Goal: Task Accomplishment & Management: Use online tool/utility

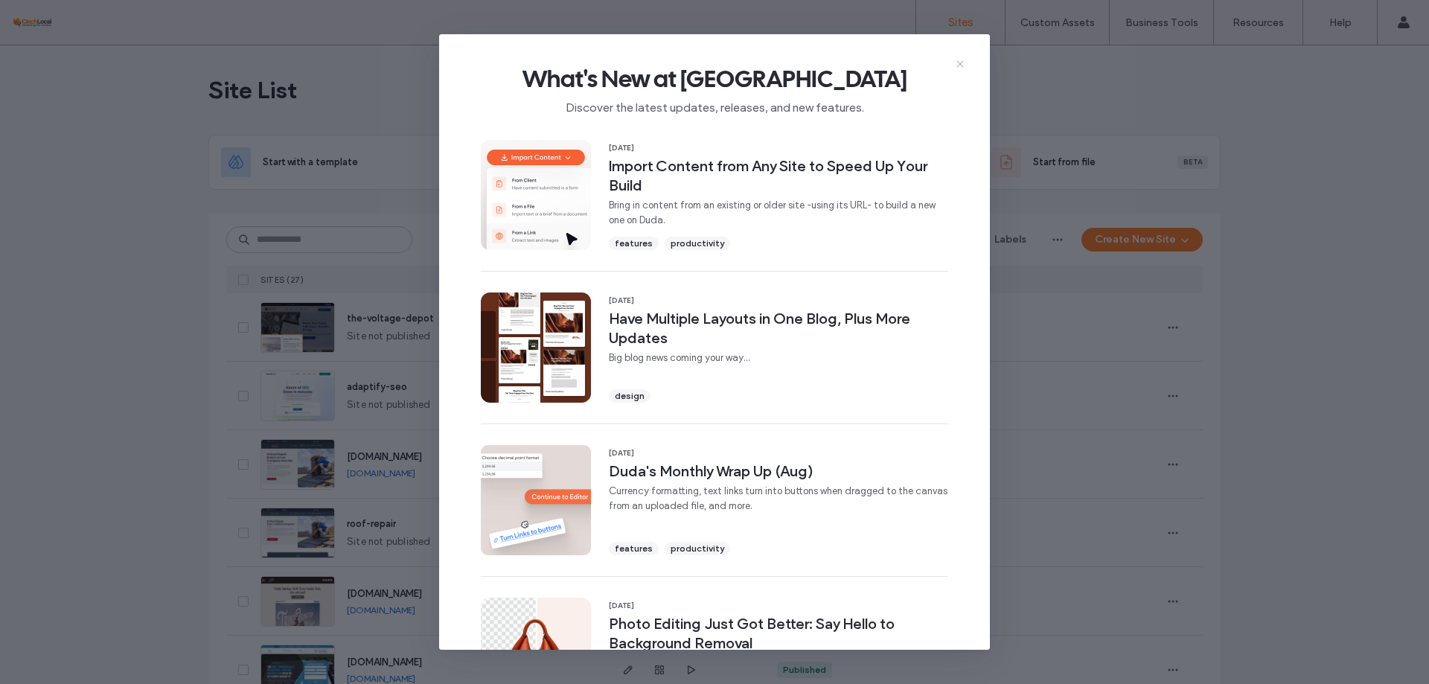
click at [961, 67] on icon at bounding box center [960, 64] width 12 height 12
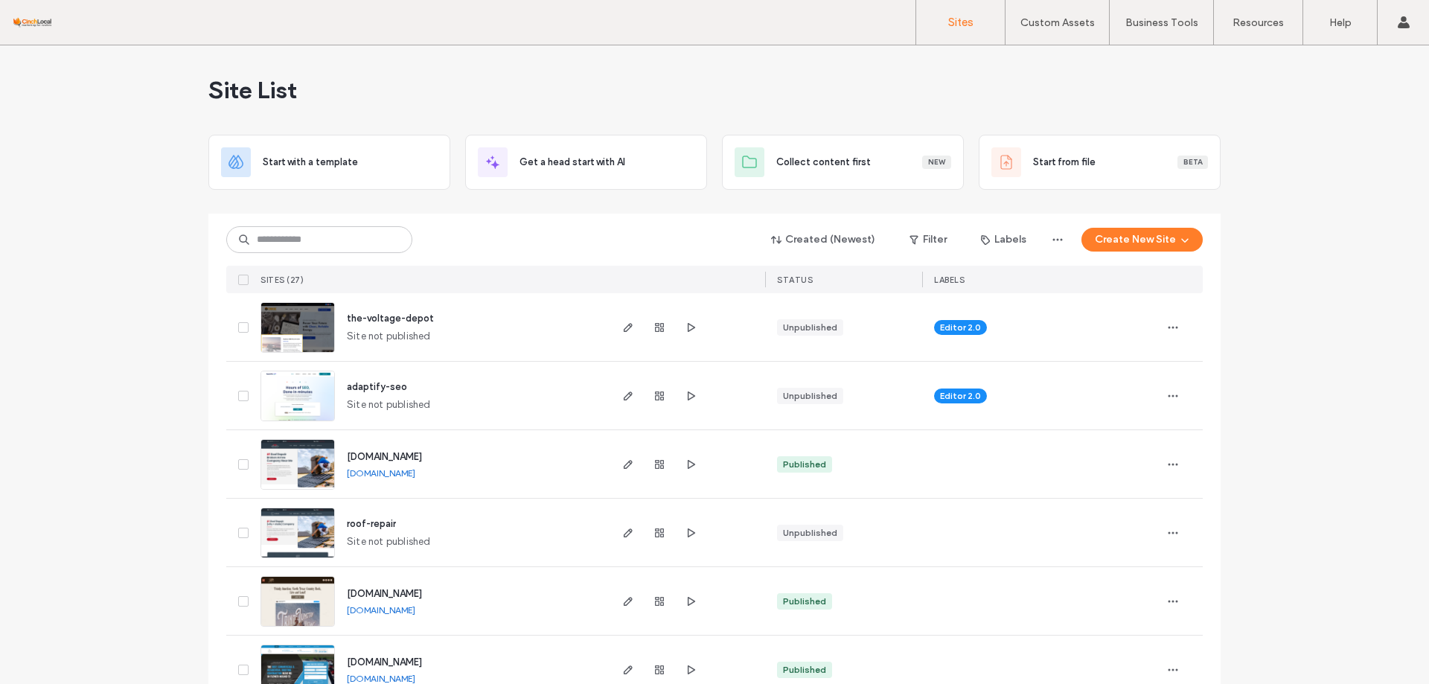
click at [392, 388] on span "adaptify-seo" at bounding box center [377, 386] width 60 height 11
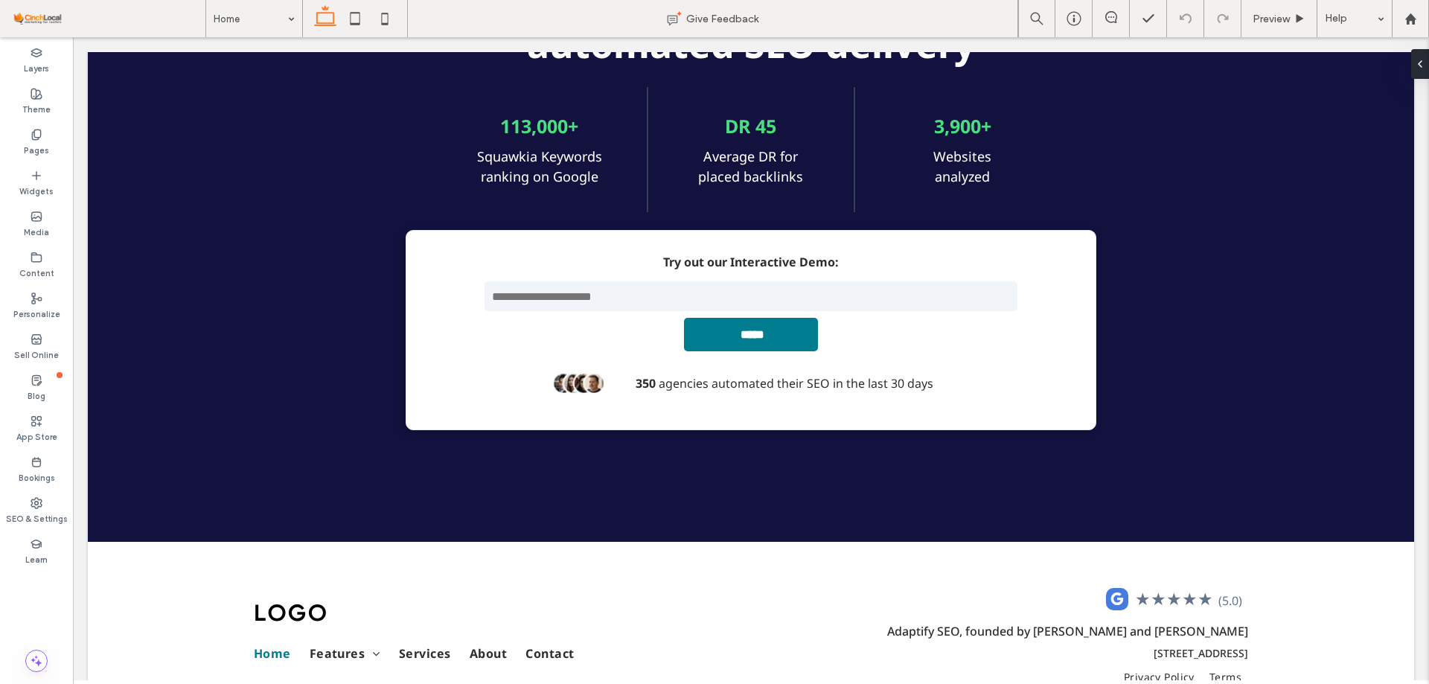
scroll to position [6340, 0]
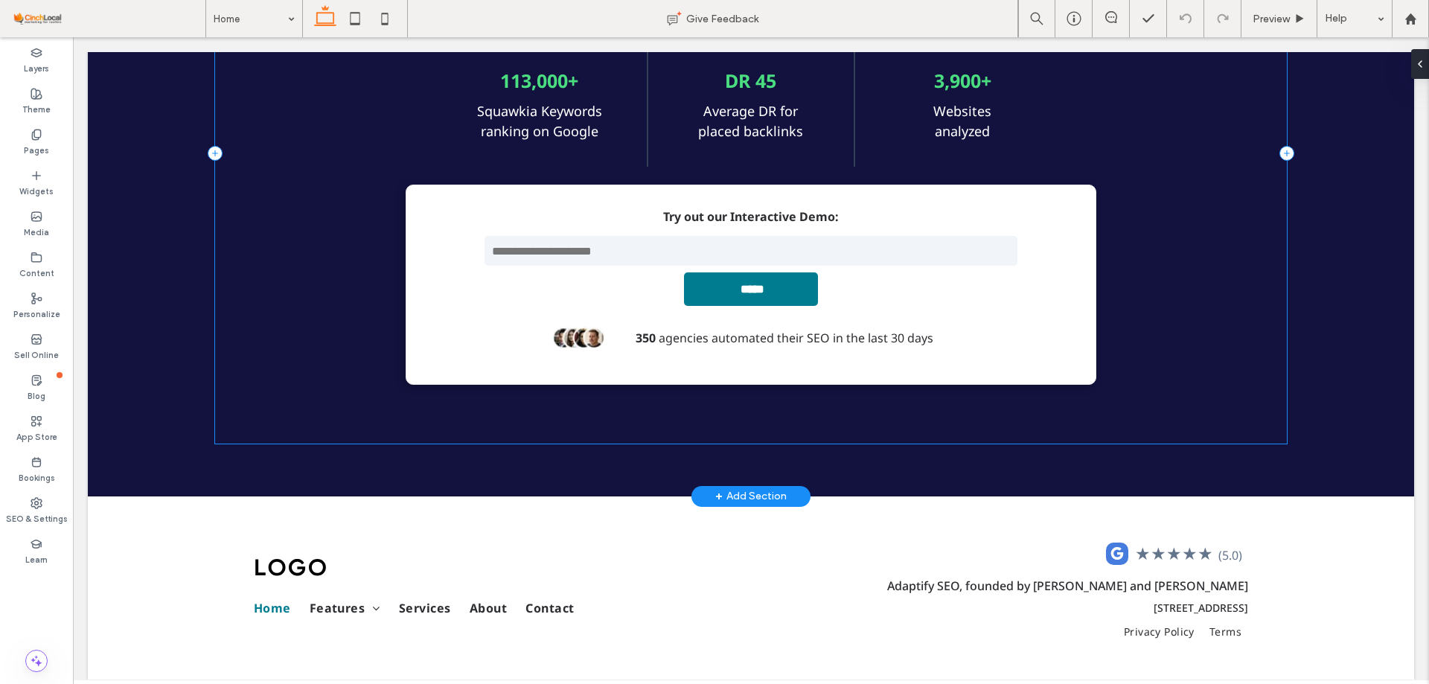
click at [1184, 283] on div "Scale your business with automated SEO delivery 113,000+ Squawkia Keywords rank…" at bounding box center [751, 153] width 1072 height 579
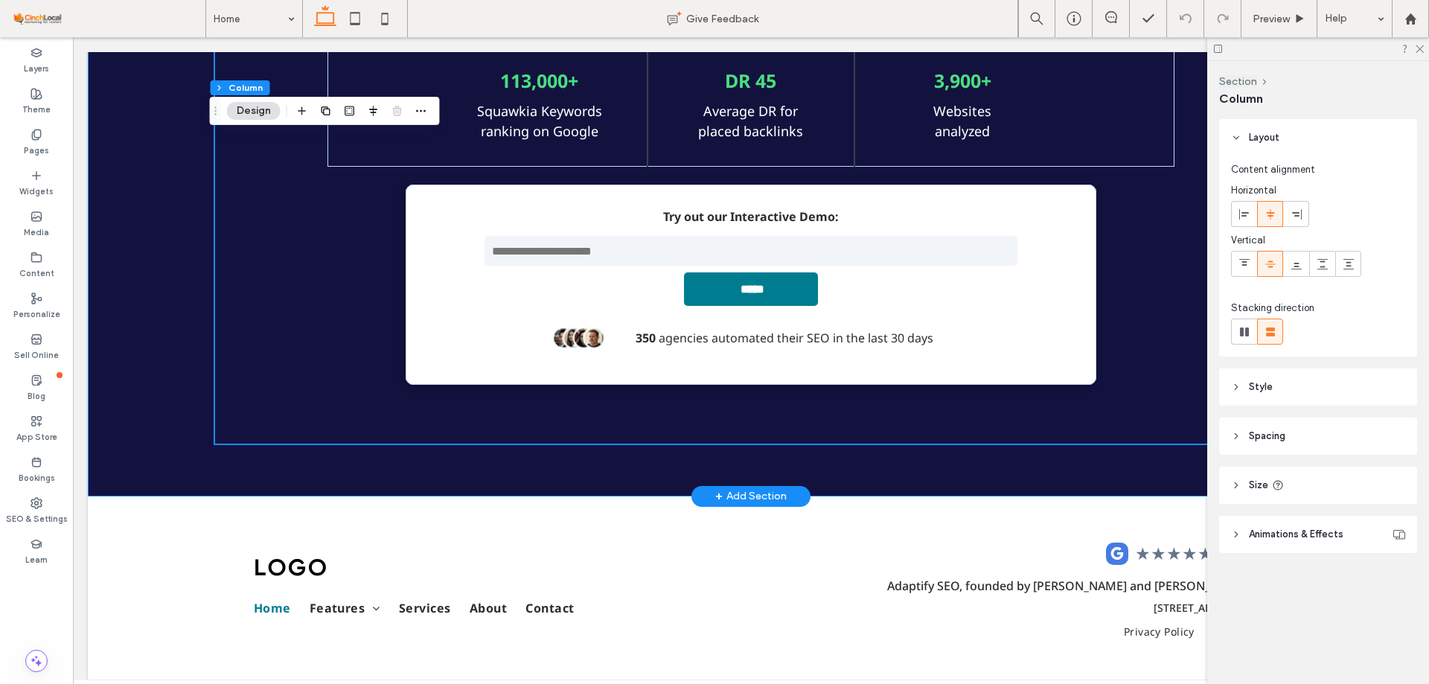
click at [325, 464] on div "Scale your business with automated SEO delivery 113,000+ Squawkia Keywords rank…" at bounding box center [751, 154] width 1072 height 686
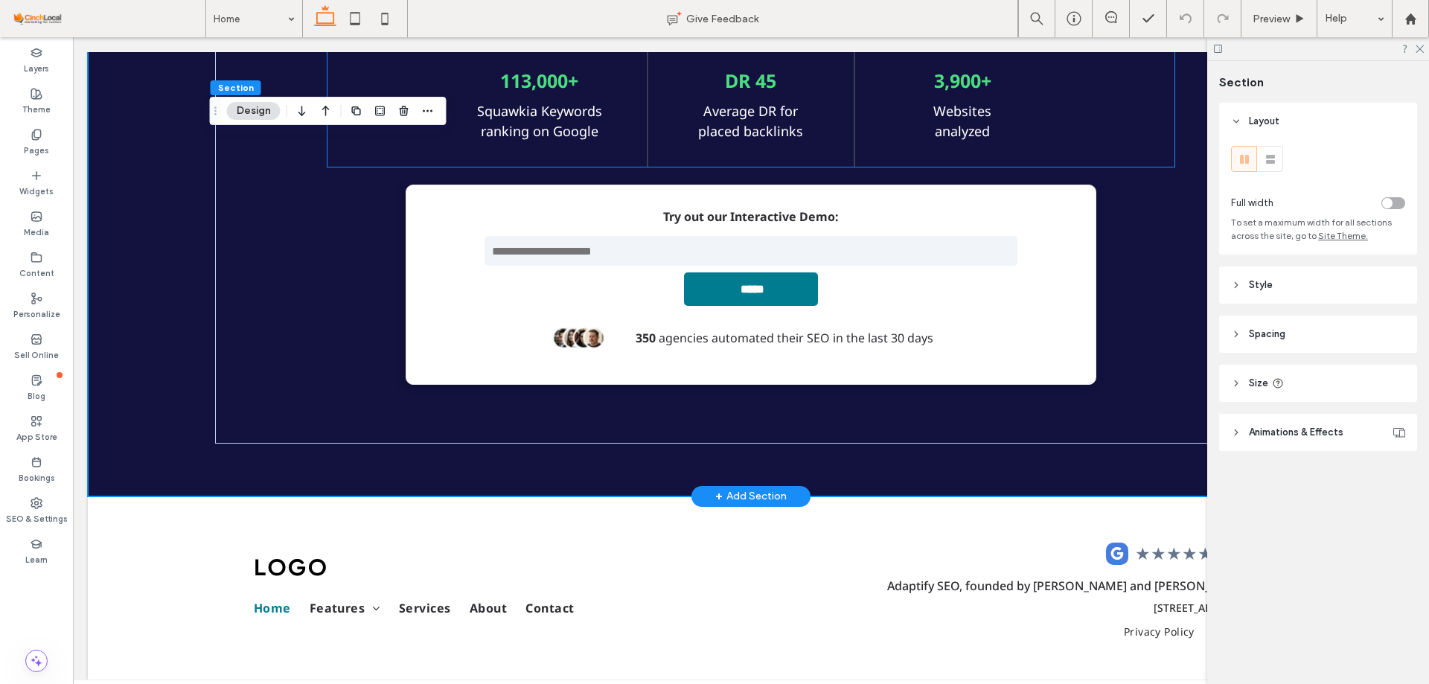
click at [1119, 164] on div "113,000+ Squawkia Keywords ranking on Google DR 45 Average DR for placed backli…" at bounding box center [751, 104] width 847 height 125
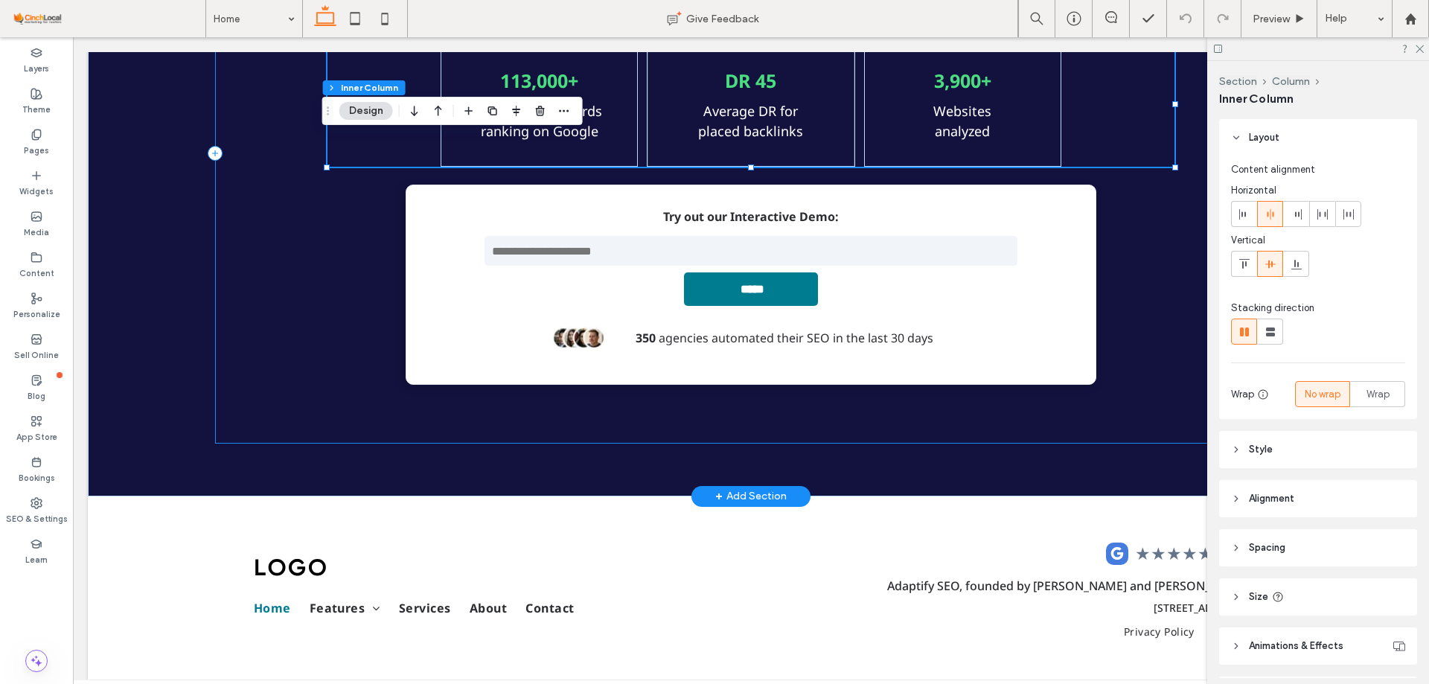
click at [1155, 205] on div "Scale your business with automated SEO delivery 113,000+ Squawkia Keywords rank…" at bounding box center [751, 153] width 1072 height 579
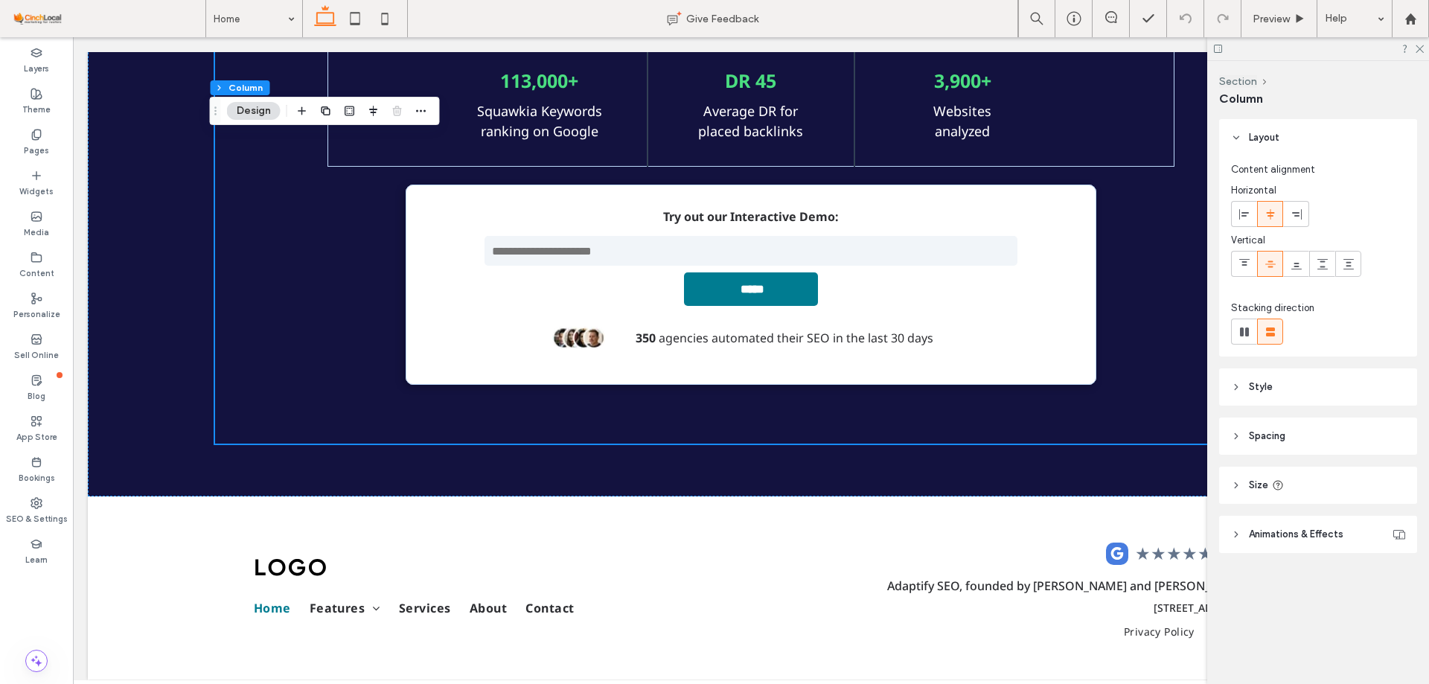
click at [1214, 48] on icon at bounding box center [1218, 48] width 11 height 11
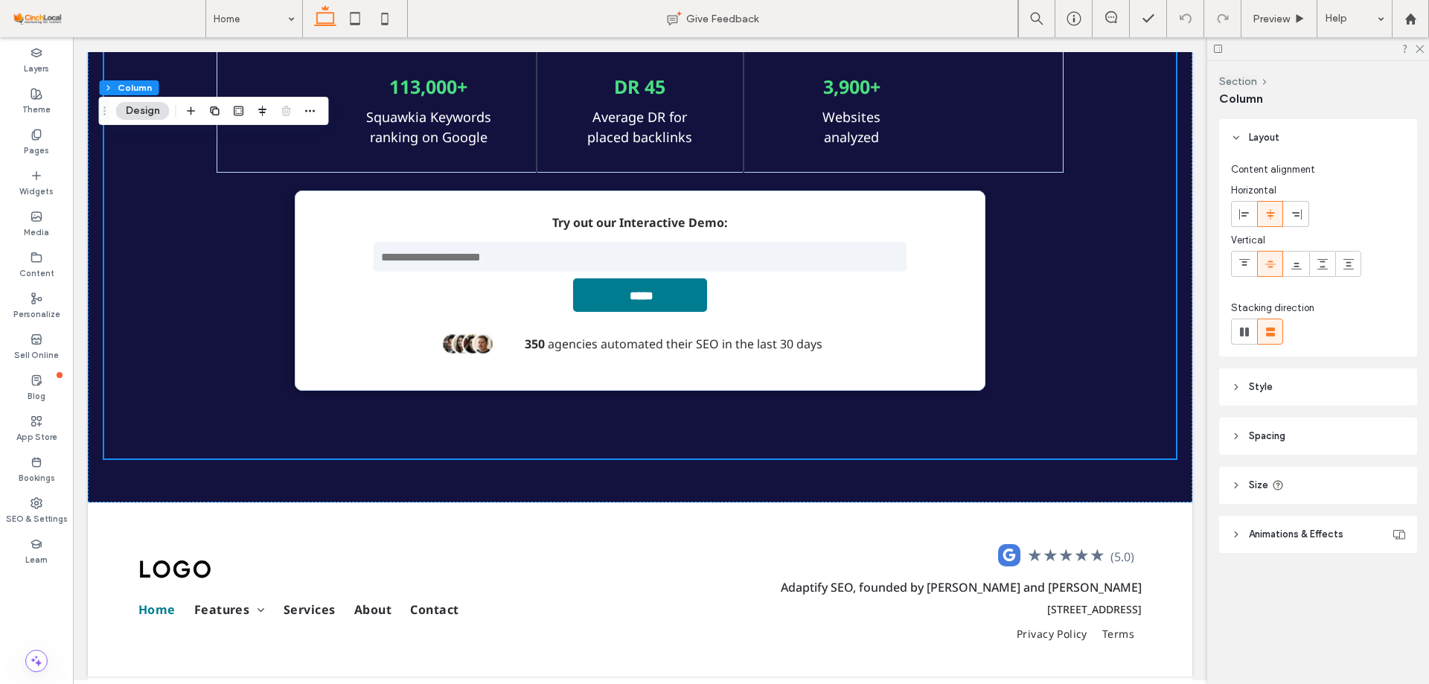
scroll to position [6278, 0]
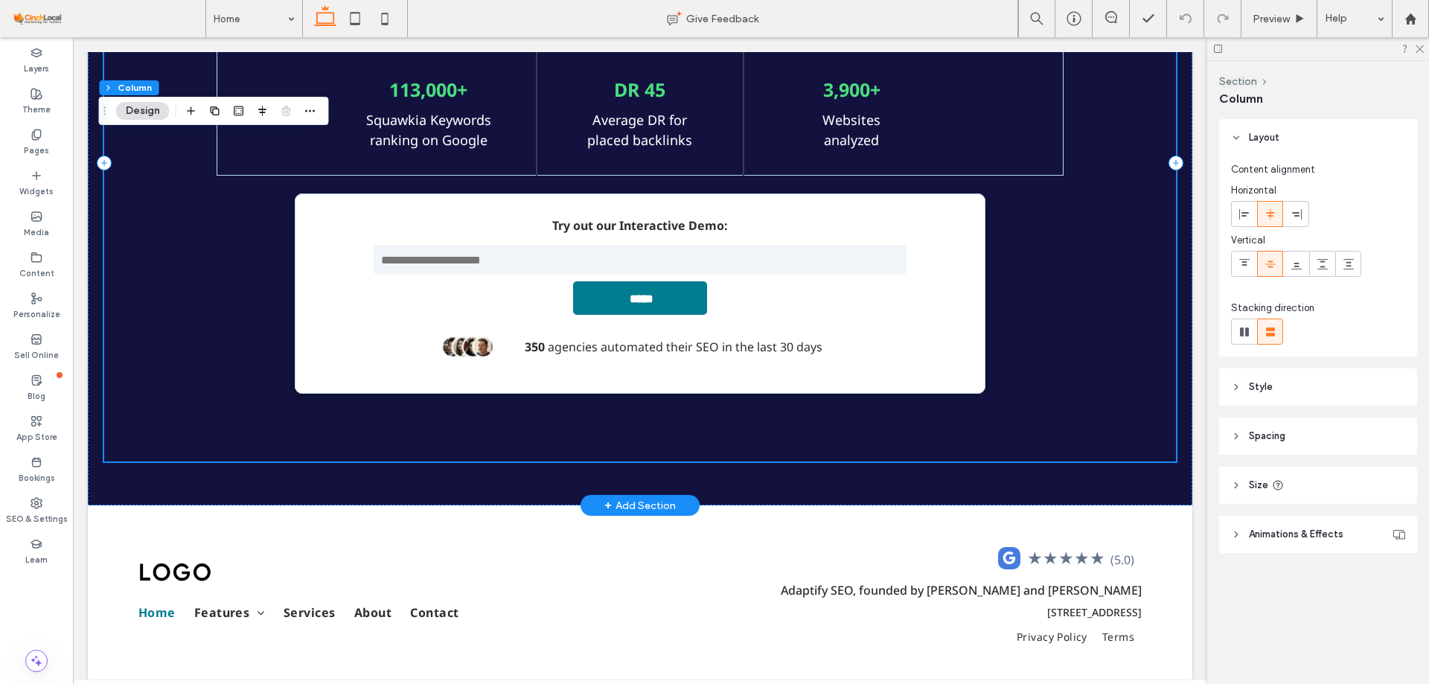
click at [1164, 185] on div "Scale your business with automated SEO delivery 113,000+ Squawkia Keywords rank…" at bounding box center [640, 162] width 1072 height 597
click at [1172, 156] on span at bounding box center [1176, 163] width 15 height 15
click at [1172, 161] on icon at bounding box center [1176, 163] width 15 height 15
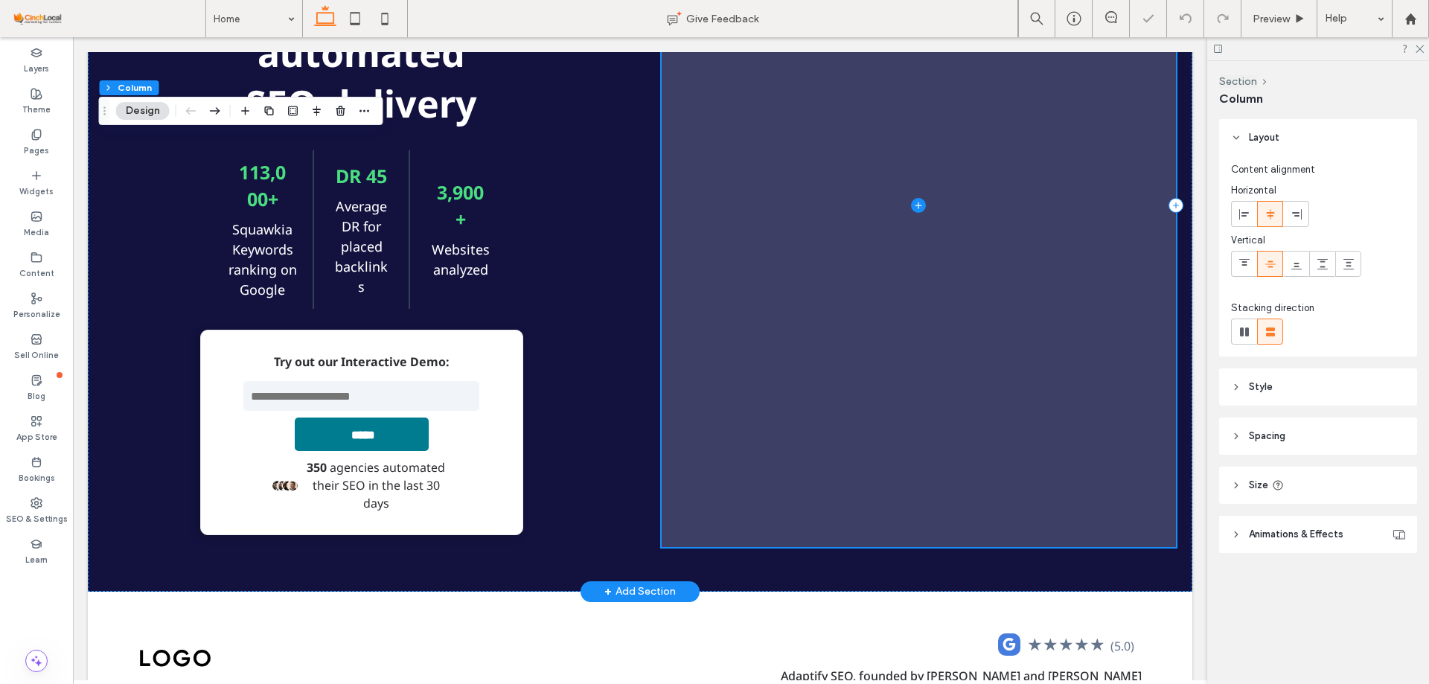
scroll to position [6363, 0]
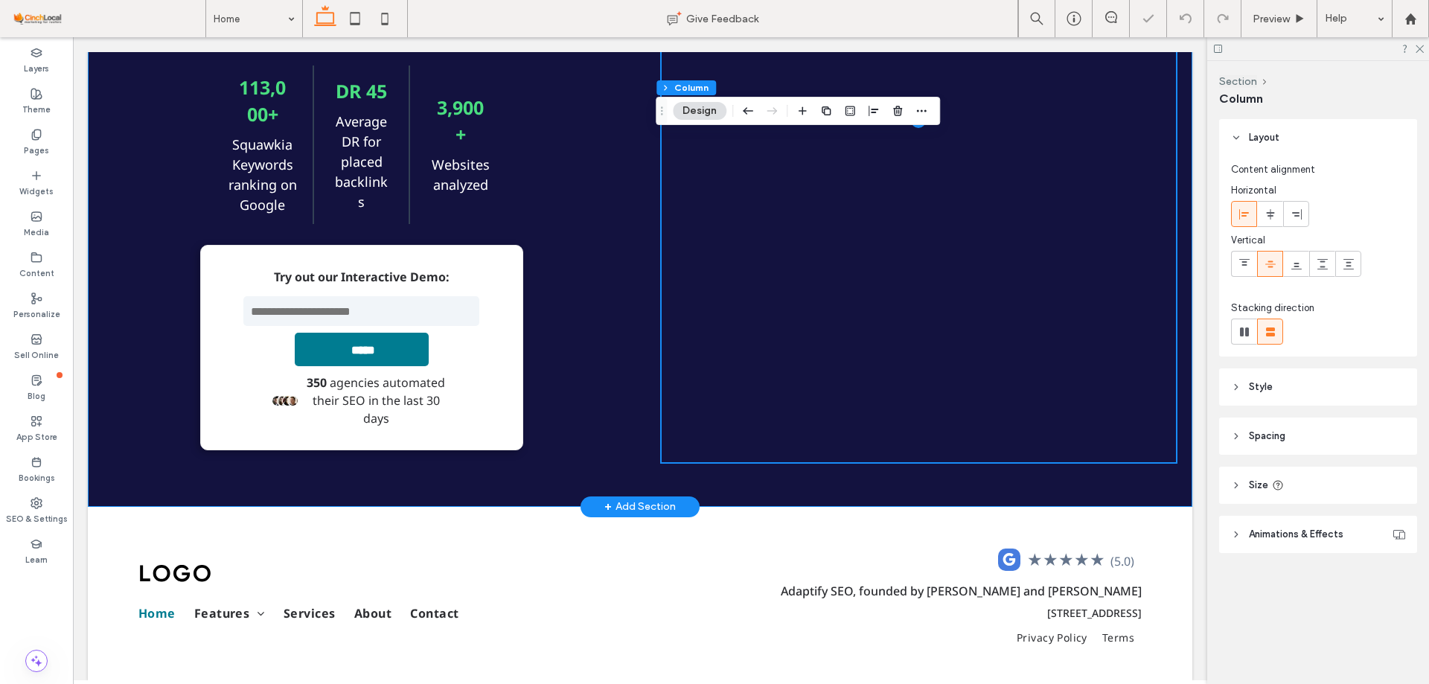
click at [971, 482] on div "Scale your business with automated SEO delivery 113,000+ Squawkia Keywords rank…" at bounding box center [640, 121] width 1072 height 772
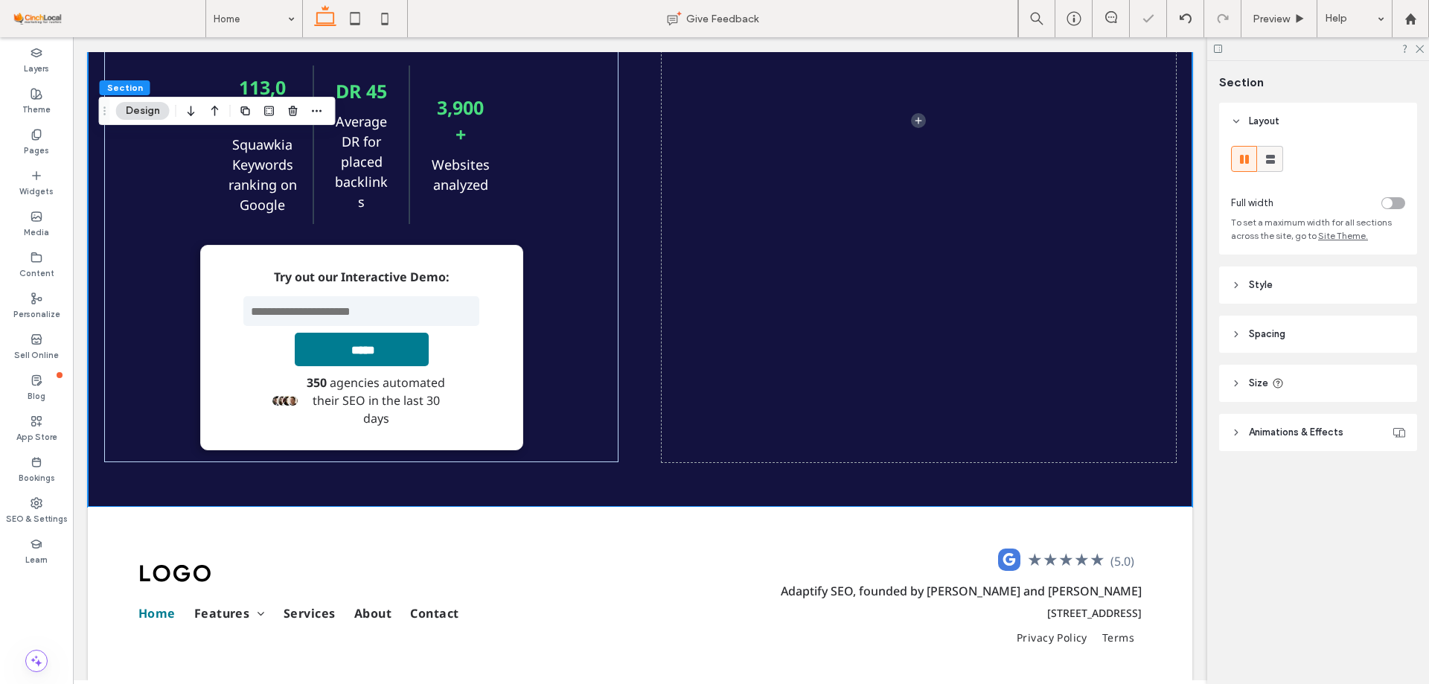
click at [1266, 165] on icon at bounding box center [1270, 159] width 15 height 15
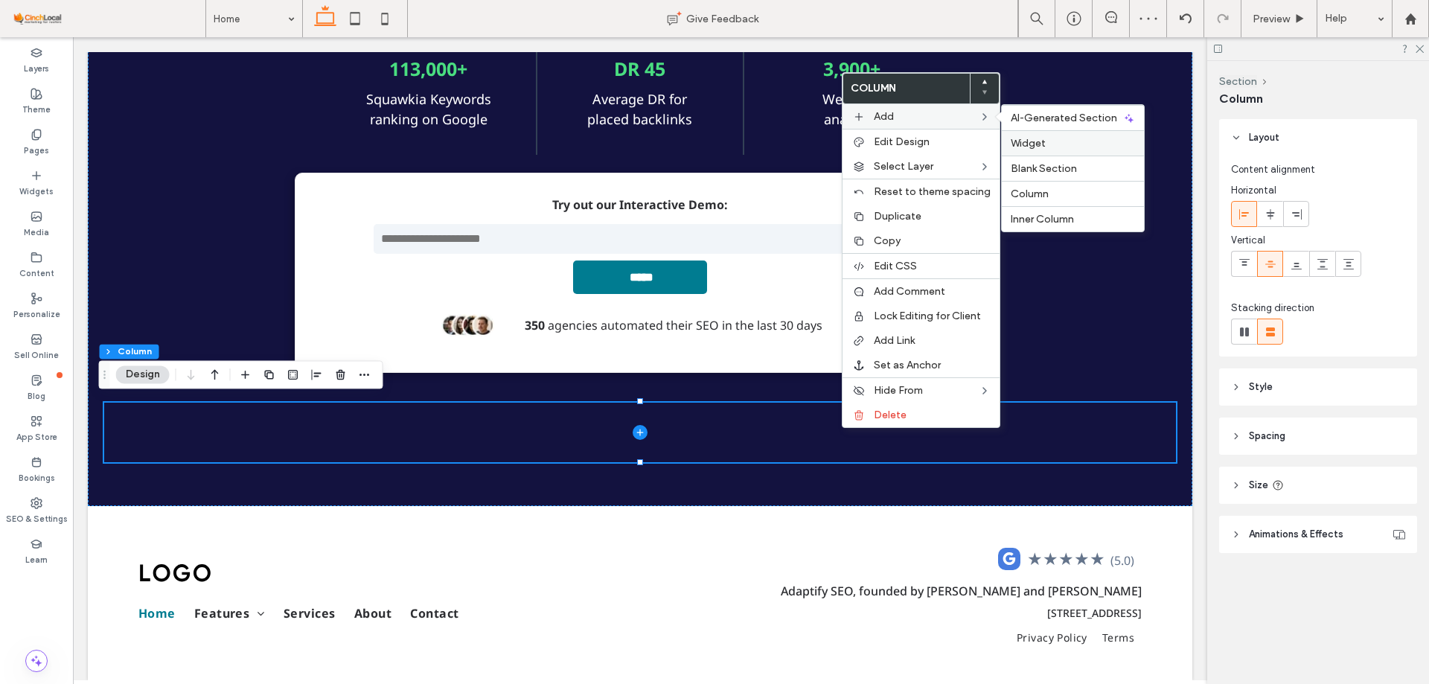
click at [1056, 143] on label "Widget" at bounding box center [1073, 143] width 124 height 13
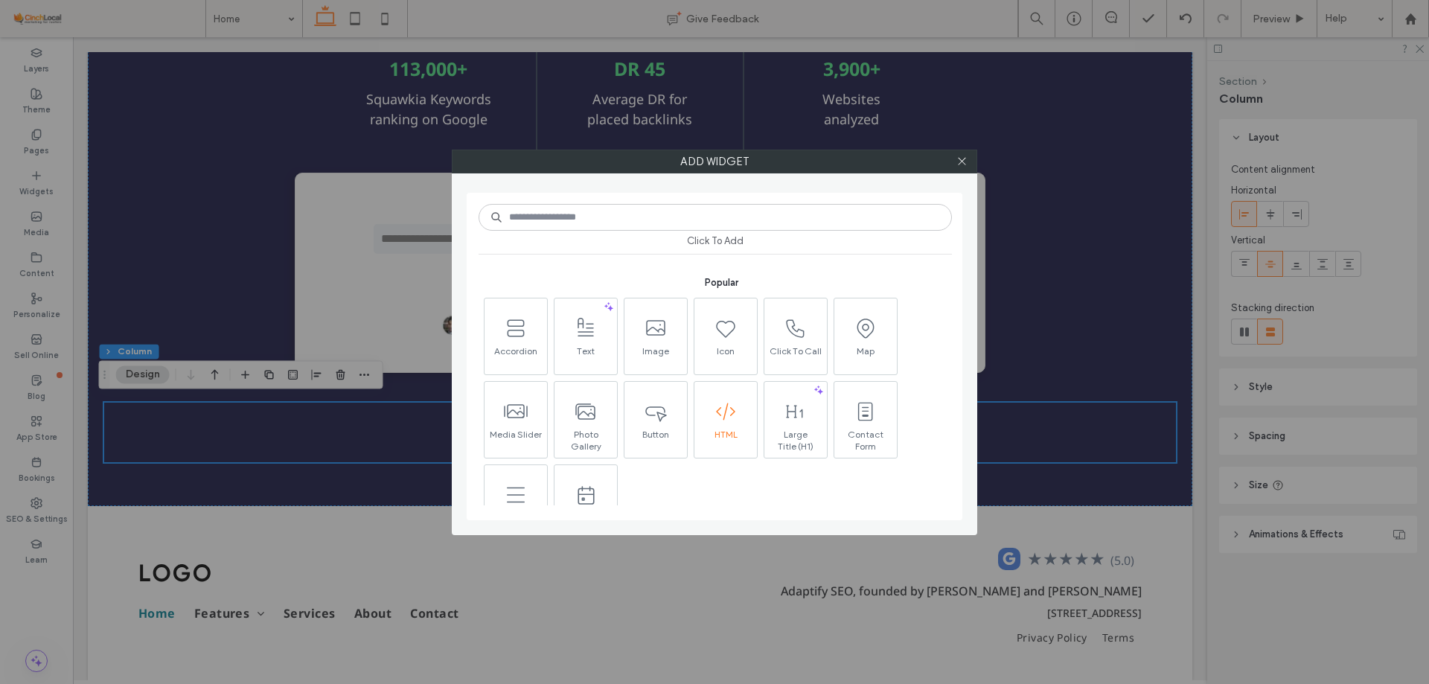
click at [723, 433] on span "HTML" at bounding box center [726, 439] width 63 height 21
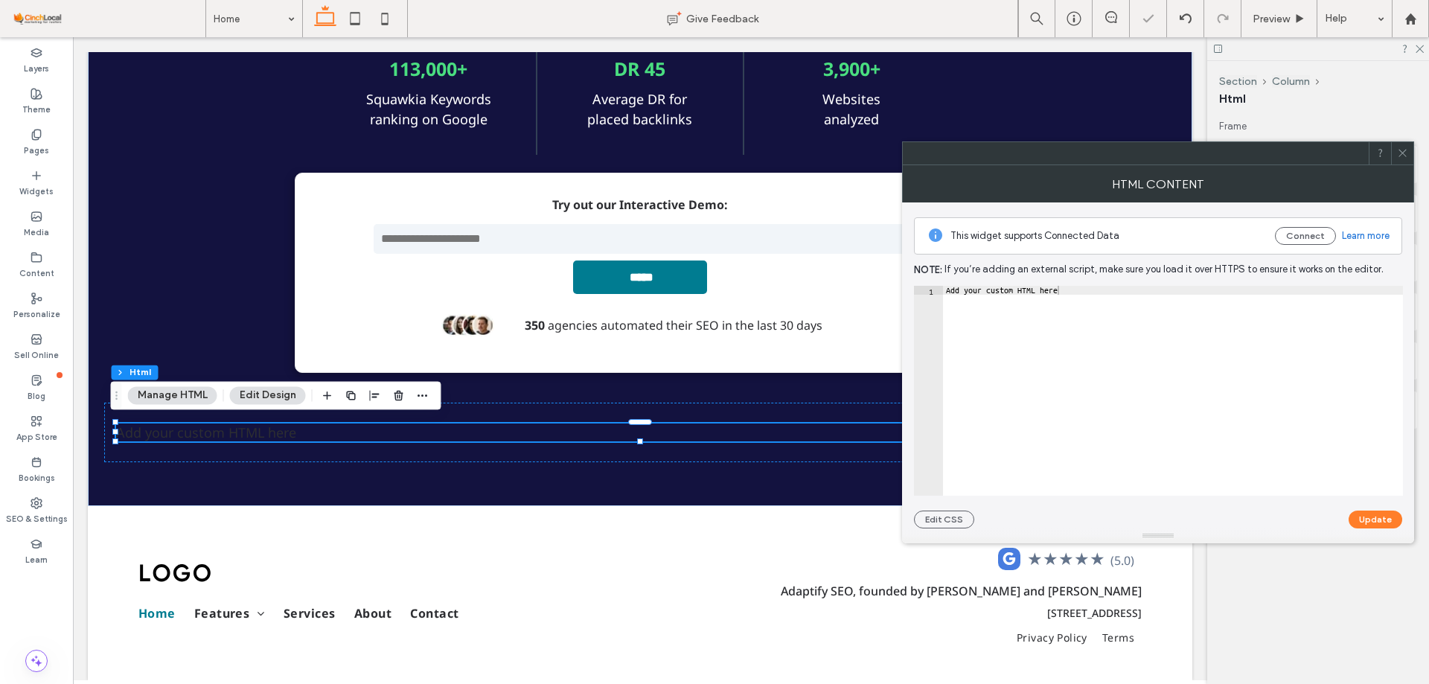
type textarea "**********"
click at [1039, 339] on div "Add your custom HTML here" at bounding box center [1173, 400] width 460 height 228
paste textarea "Cursor at row 1"
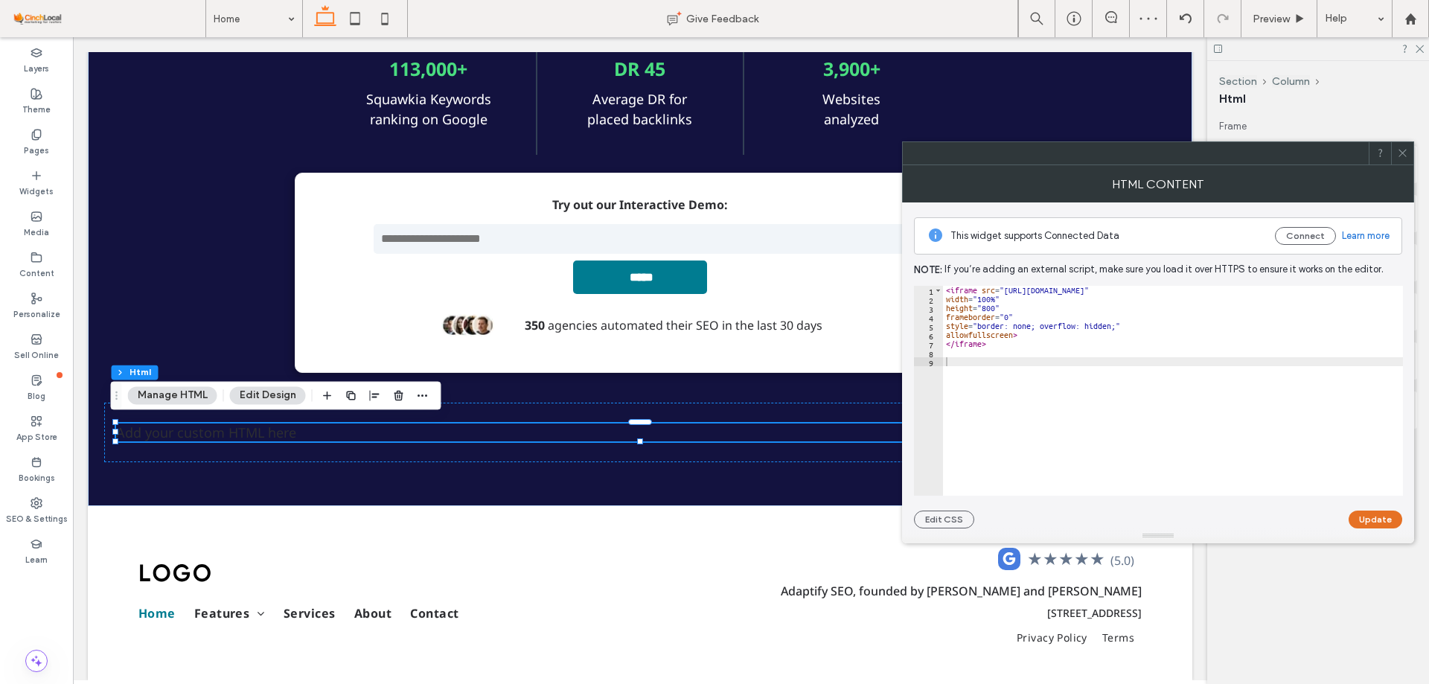
click at [1356, 517] on button "Update" at bounding box center [1376, 520] width 54 height 18
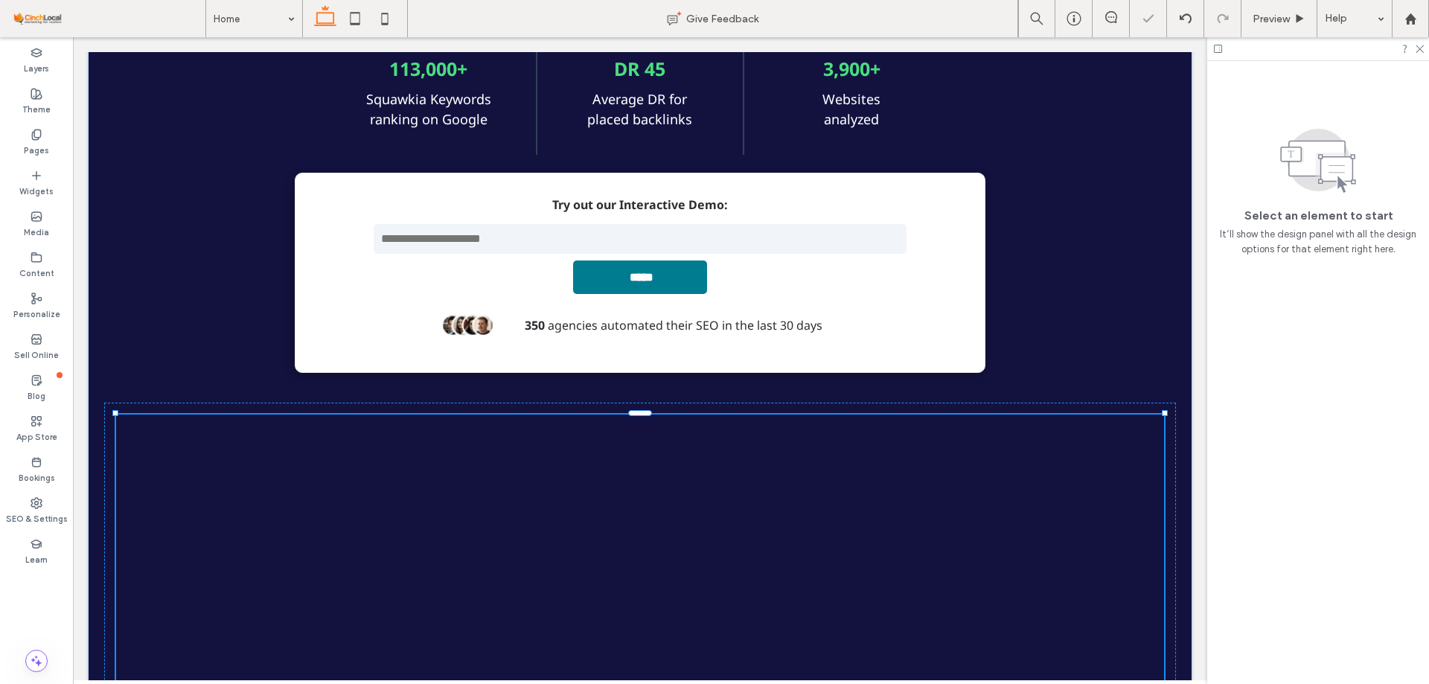
click at [1403, 158] on icon at bounding box center [1402, 152] width 11 height 11
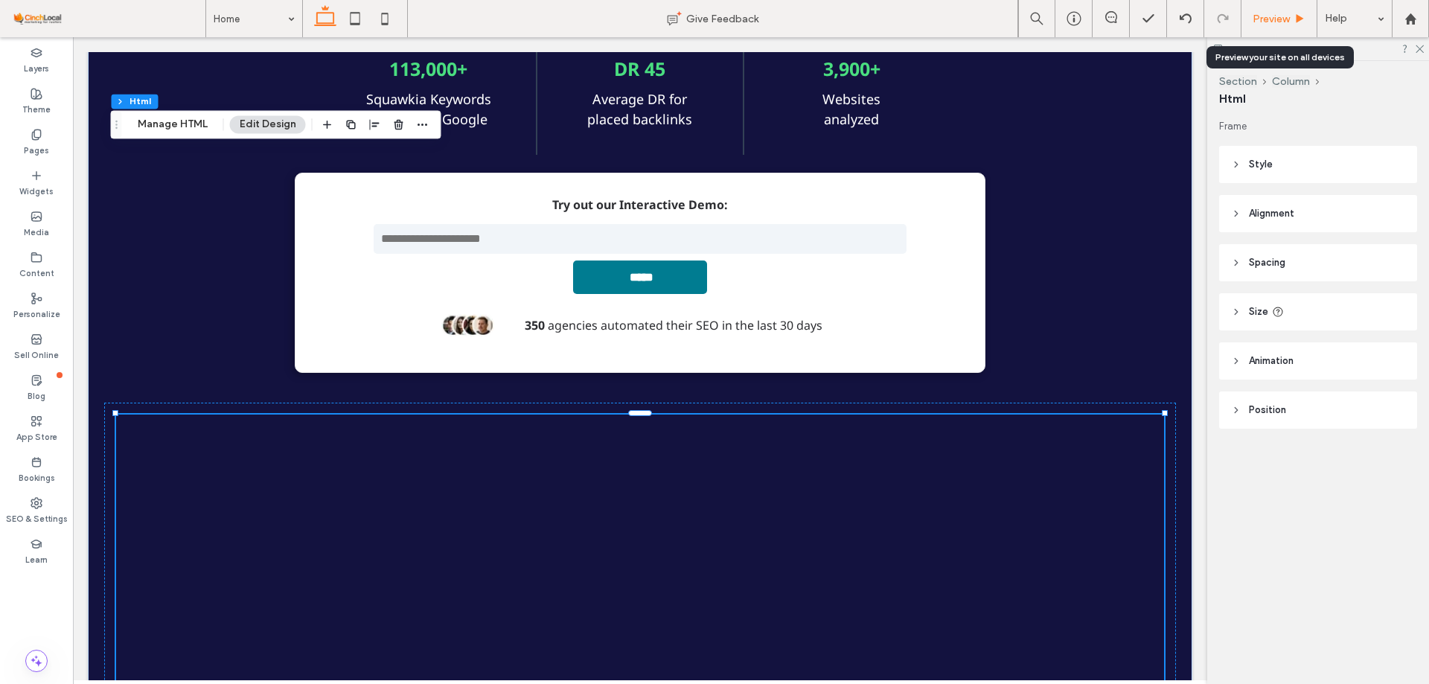
click at [1286, 2] on div "Preview" at bounding box center [1280, 18] width 76 height 37
click at [1283, 22] on span "Preview" at bounding box center [1271, 19] width 37 height 13
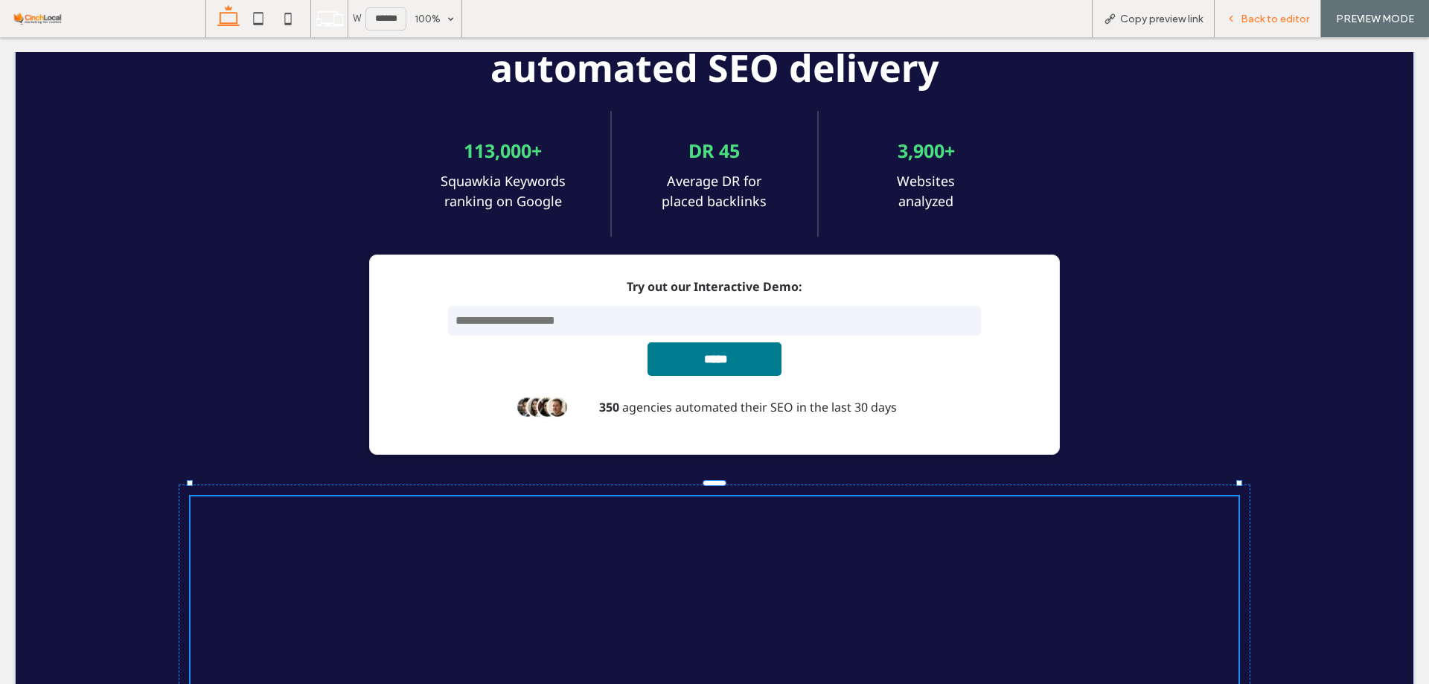
click at [1273, 22] on span "Back to editor" at bounding box center [1275, 19] width 68 height 13
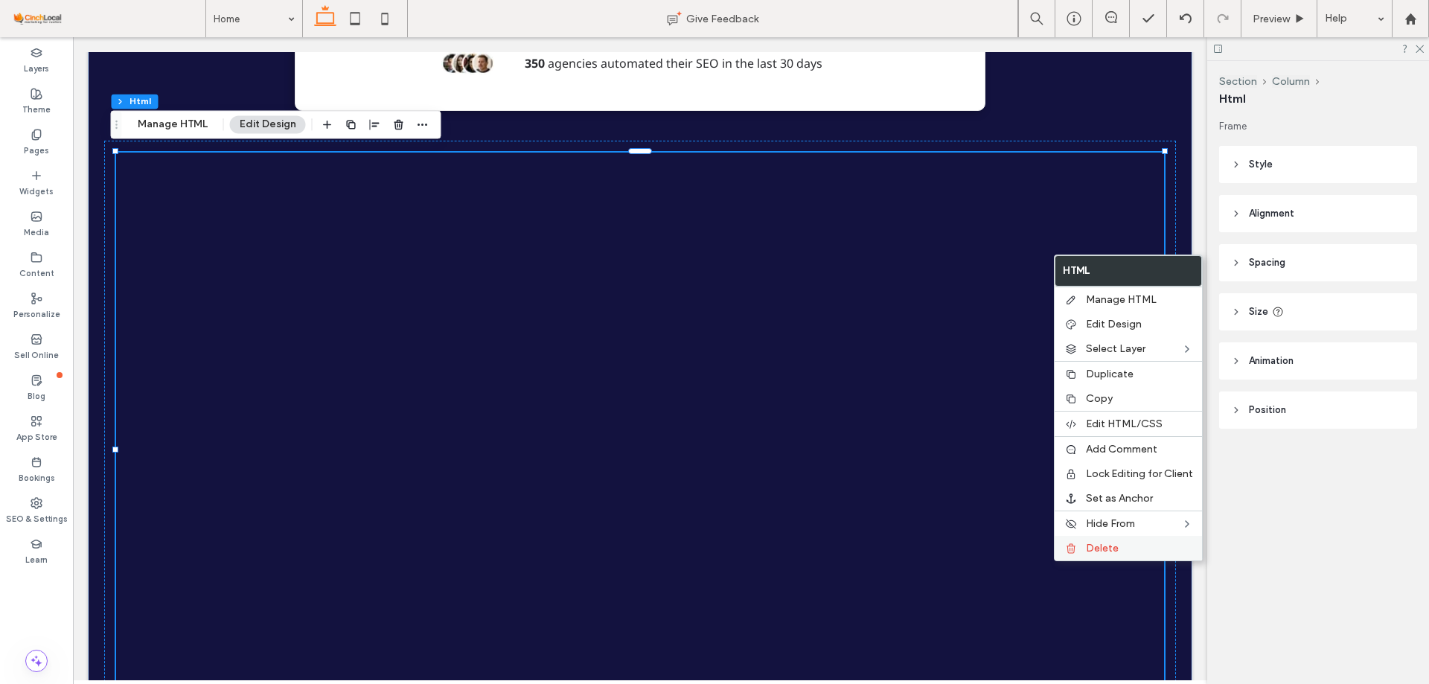
scroll to position [6506, 0]
click at [1106, 553] on span "Delete" at bounding box center [1102, 548] width 33 height 13
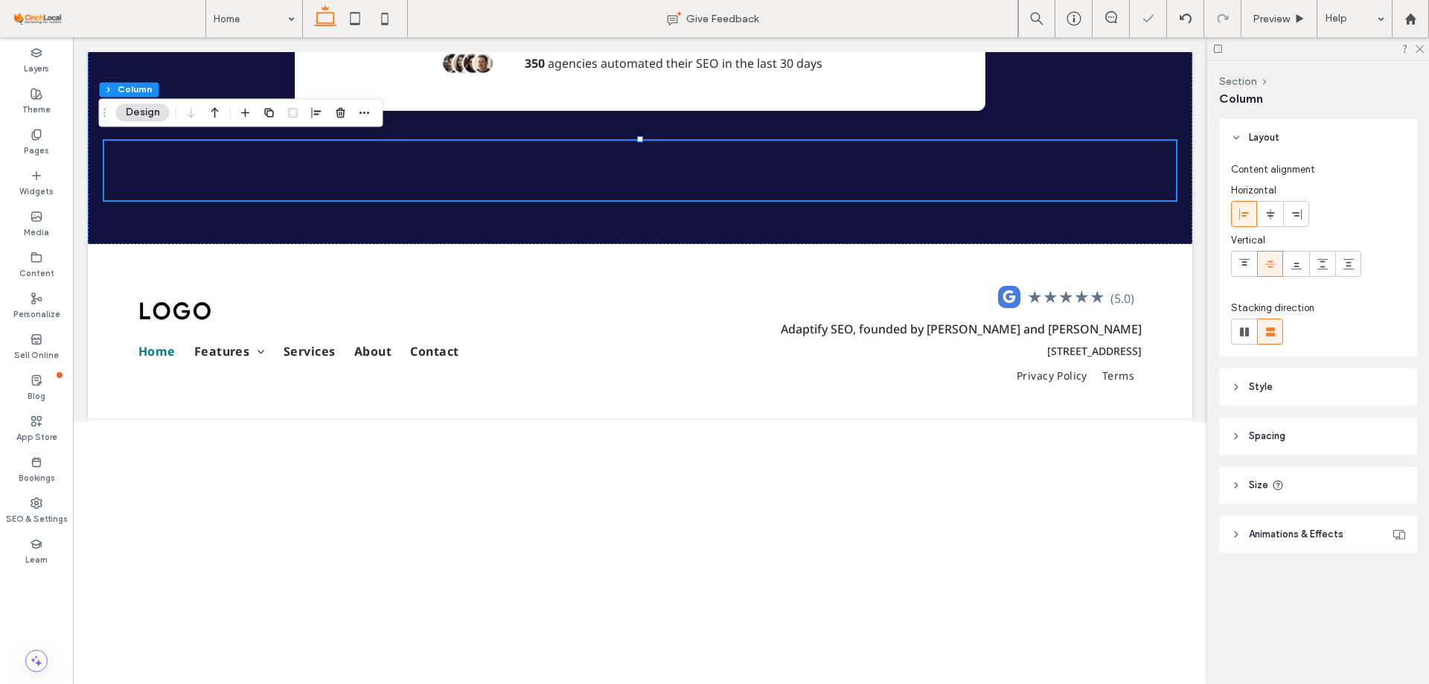
scroll to position [6244, 0]
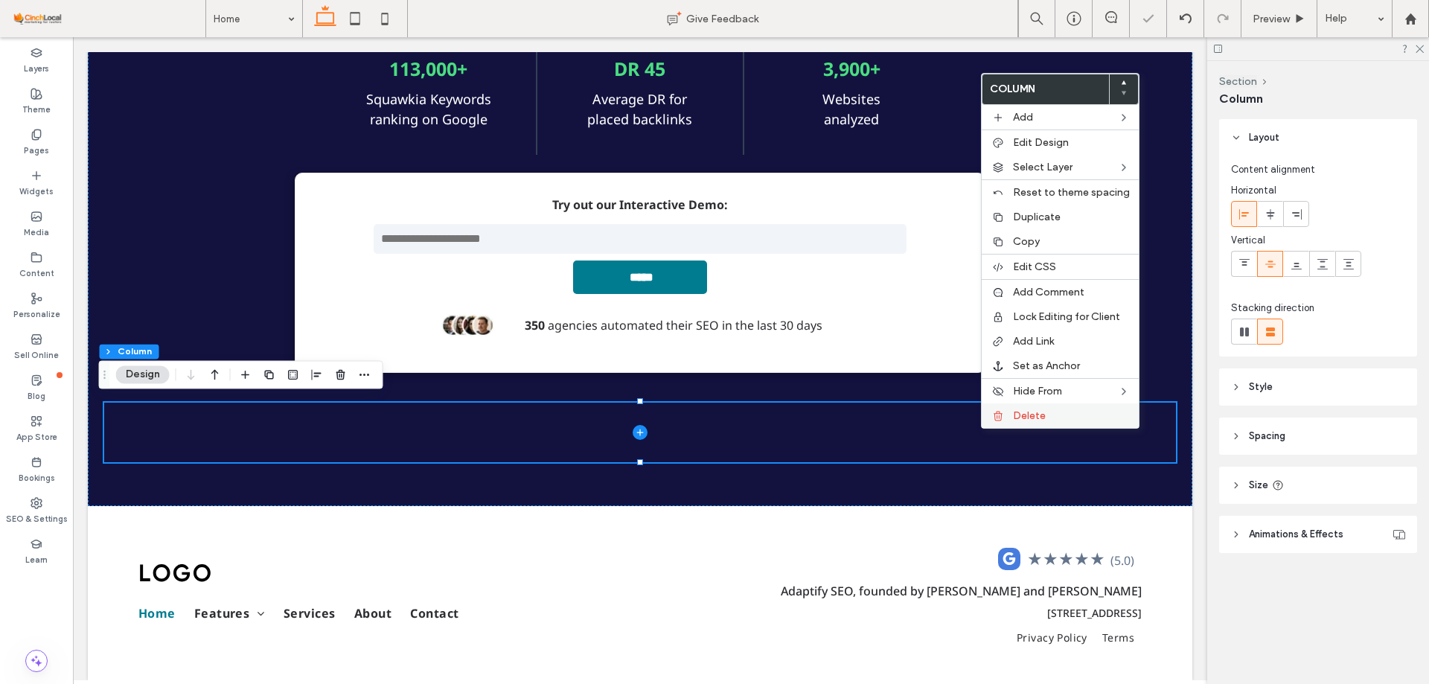
click at [1007, 413] on div "Delete" at bounding box center [1060, 416] width 157 height 25
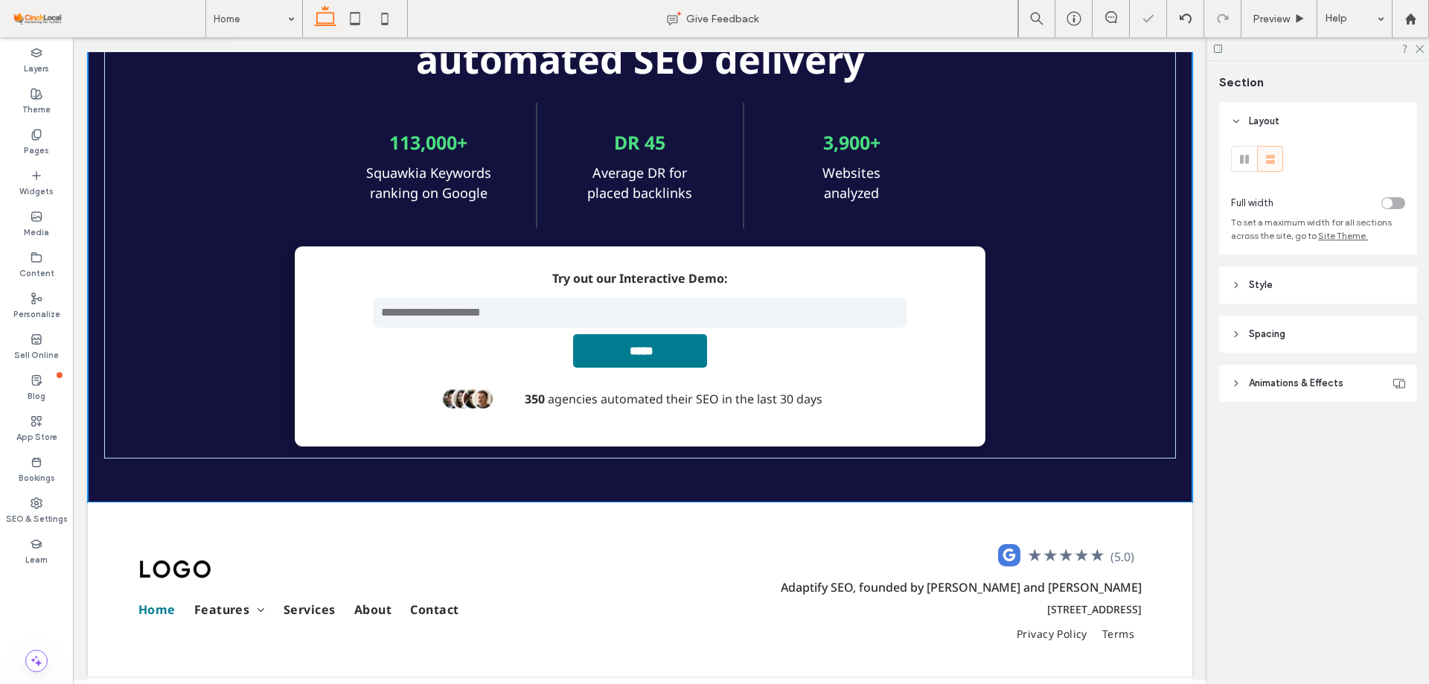
scroll to position [6167, 0]
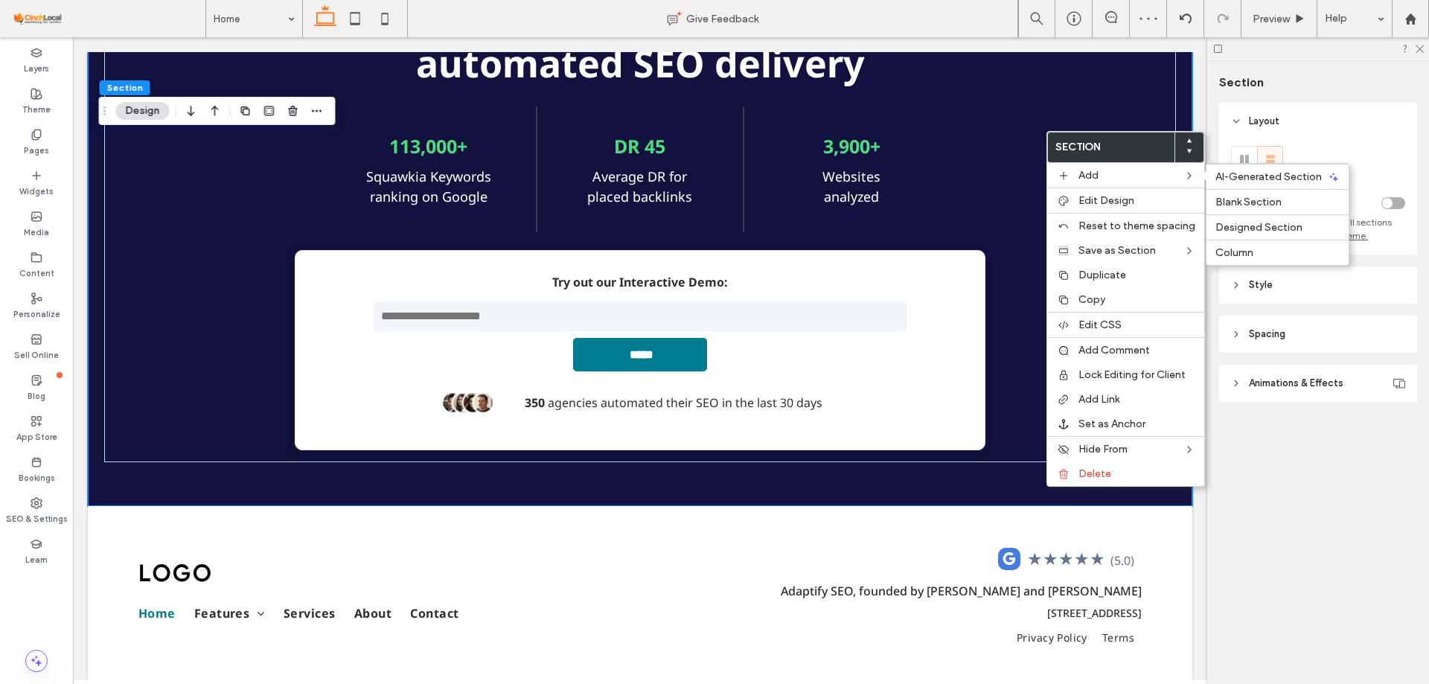
click at [1283, 206] on label "Blank Section" at bounding box center [1278, 202] width 124 height 13
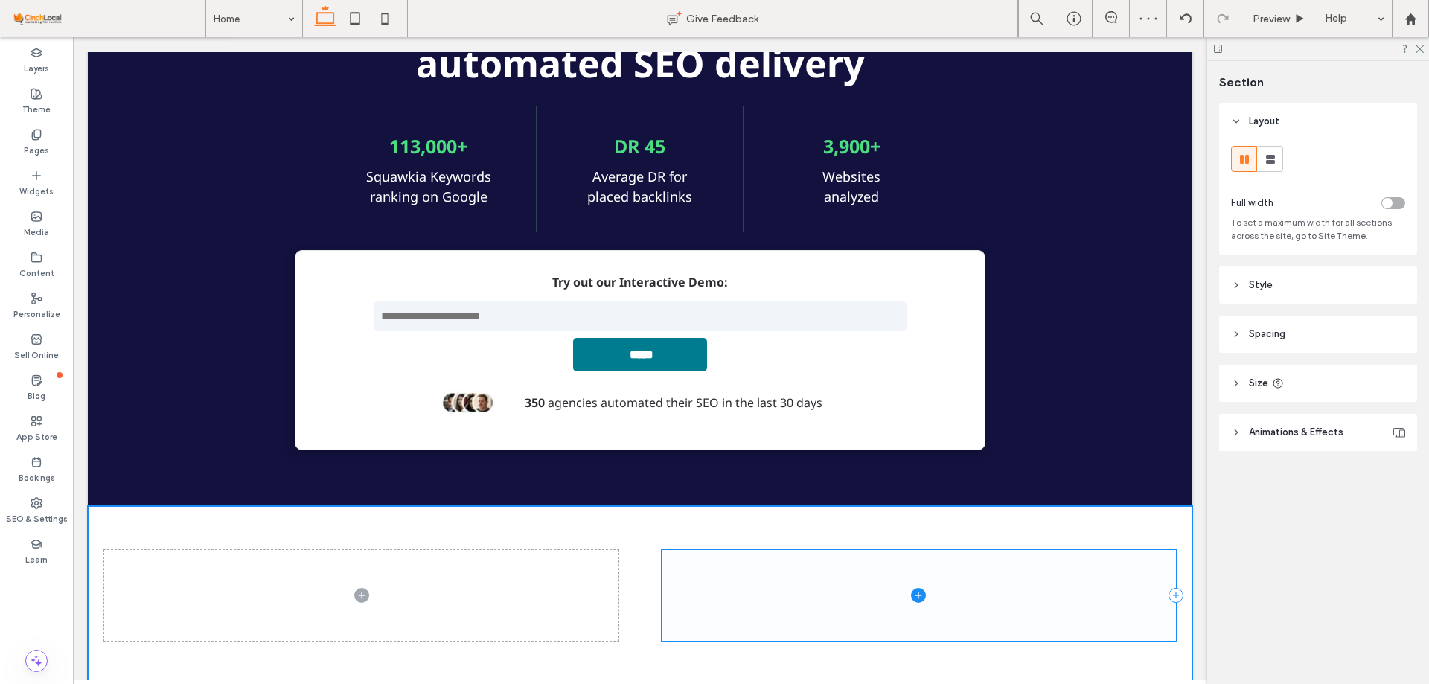
scroll to position [6345, 0]
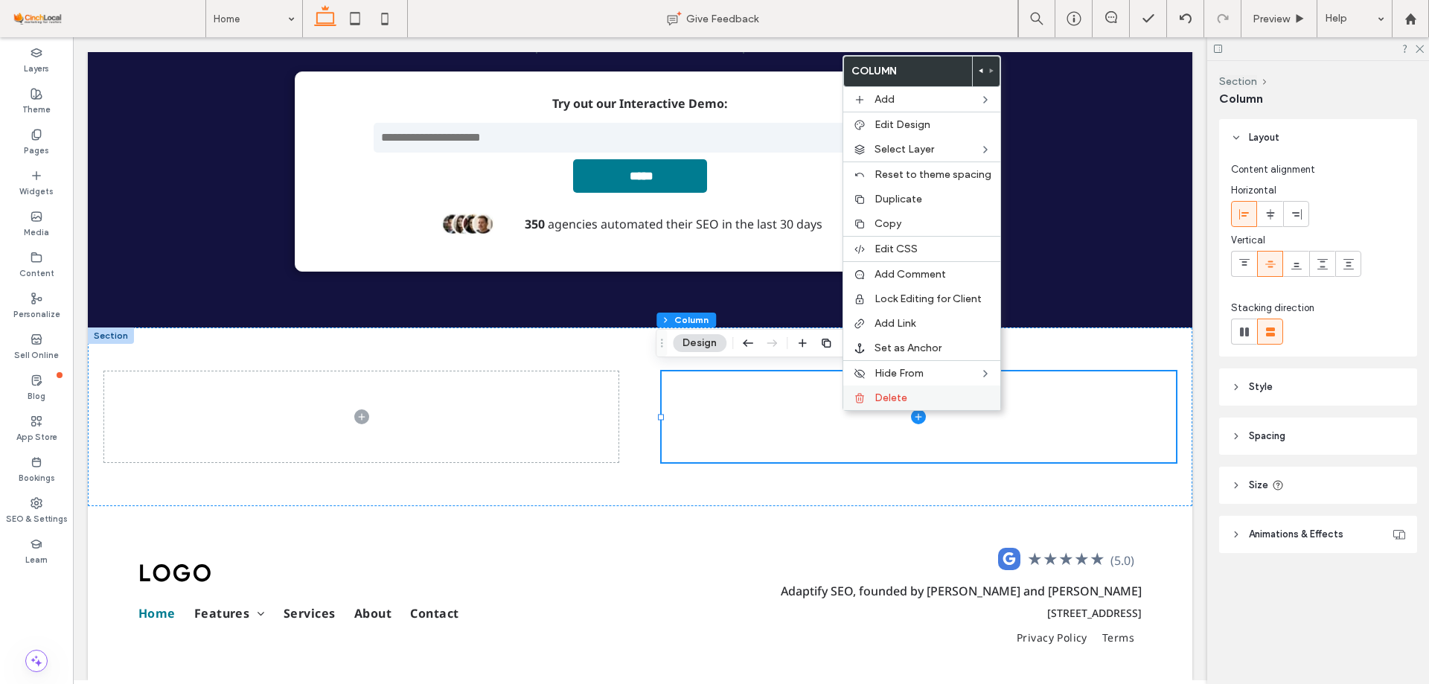
click at [881, 394] on span "Delete" at bounding box center [891, 398] width 33 height 13
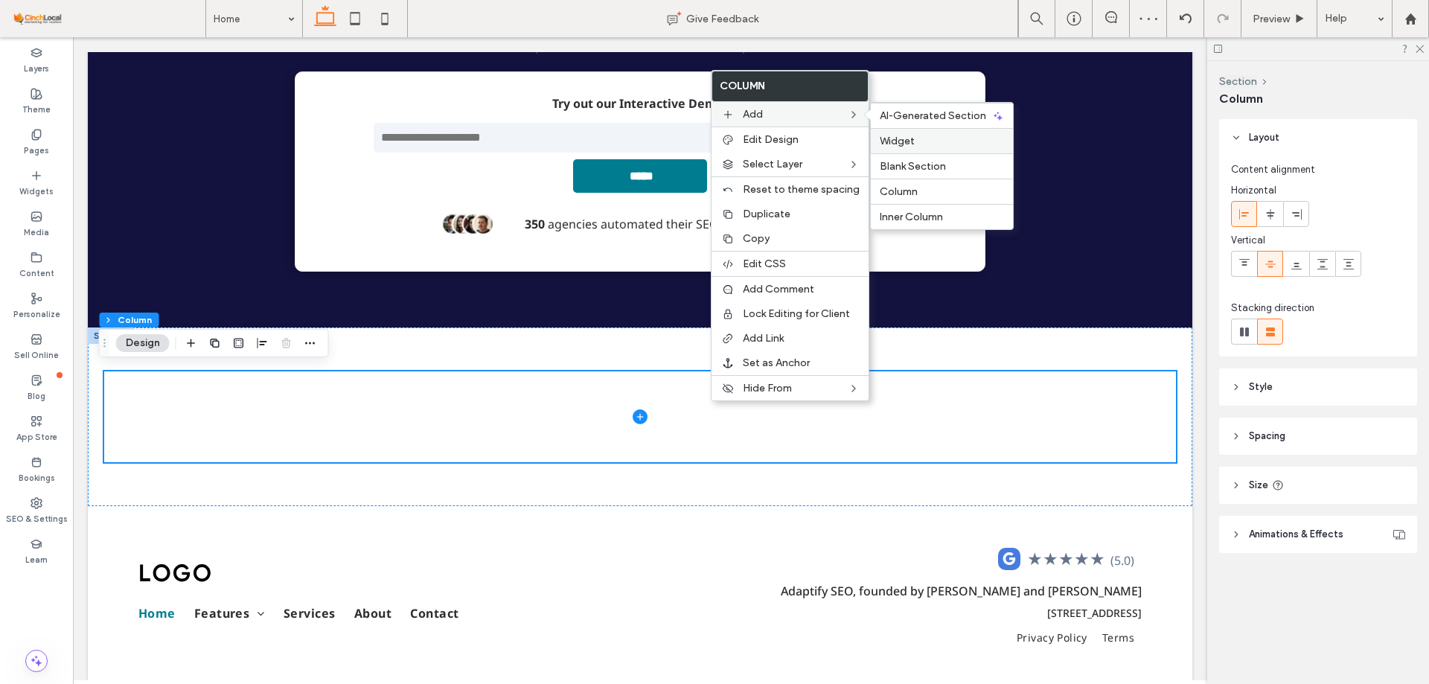
click at [913, 144] on label "Widget" at bounding box center [942, 141] width 124 height 13
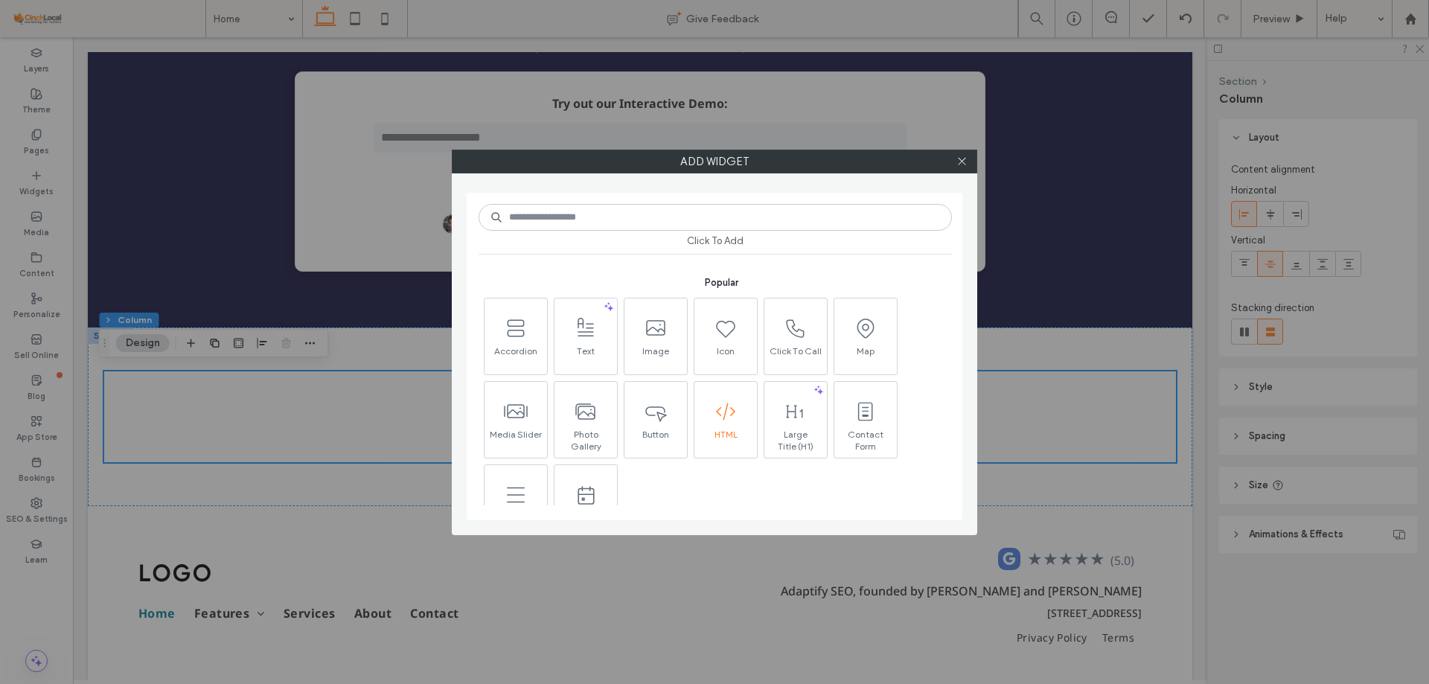
click at [725, 450] on div "HTML" at bounding box center [726, 420] width 63 height 76
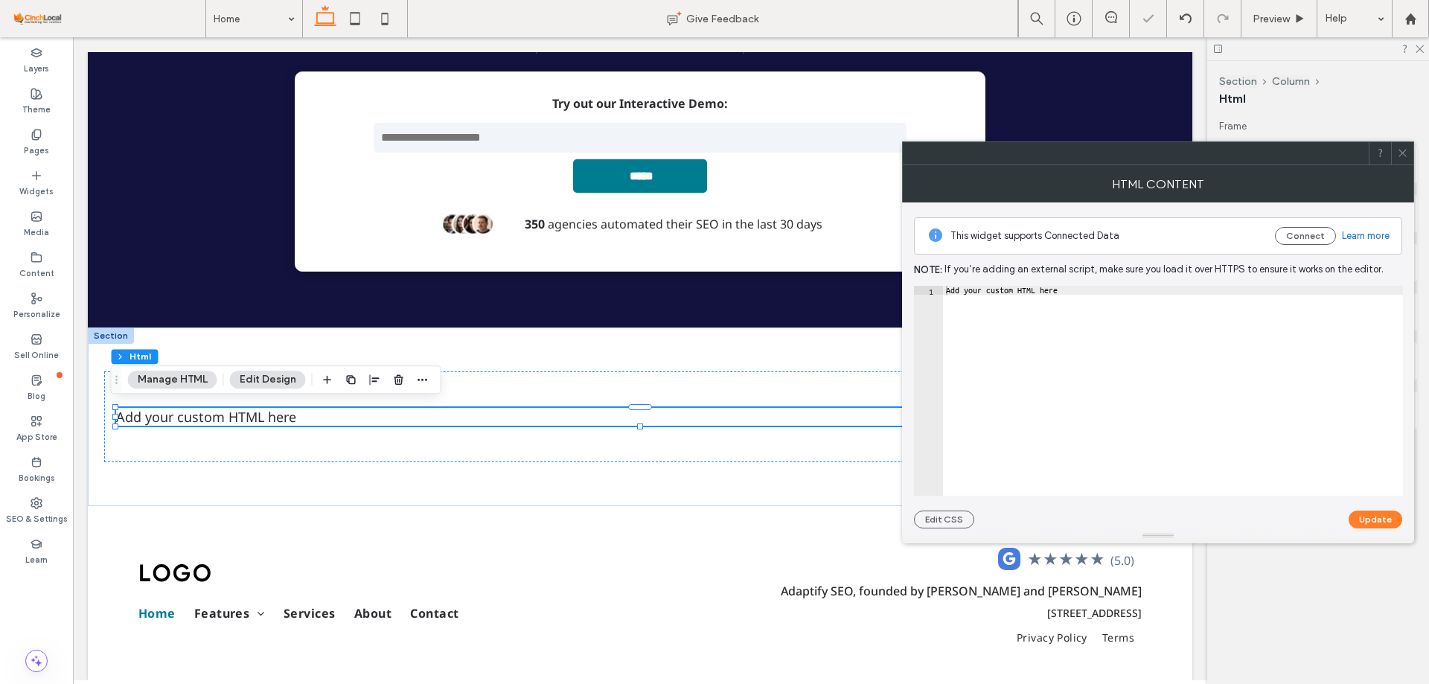
type textarea "**********"
click at [1062, 307] on div "Add your custom HTML here" at bounding box center [1173, 400] width 460 height 228
paste textarea "Cursor at row 1"
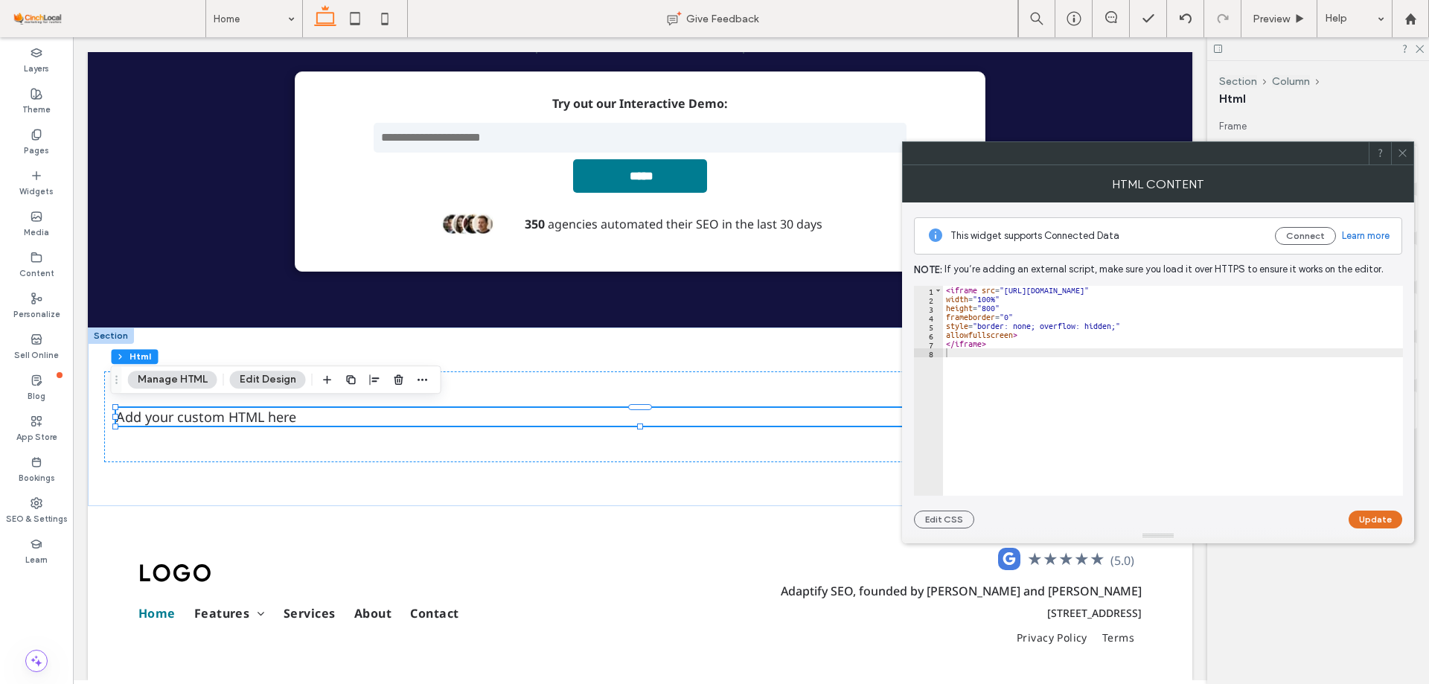
click at [1380, 519] on button "Update" at bounding box center [1376, 520] width 54 height 18
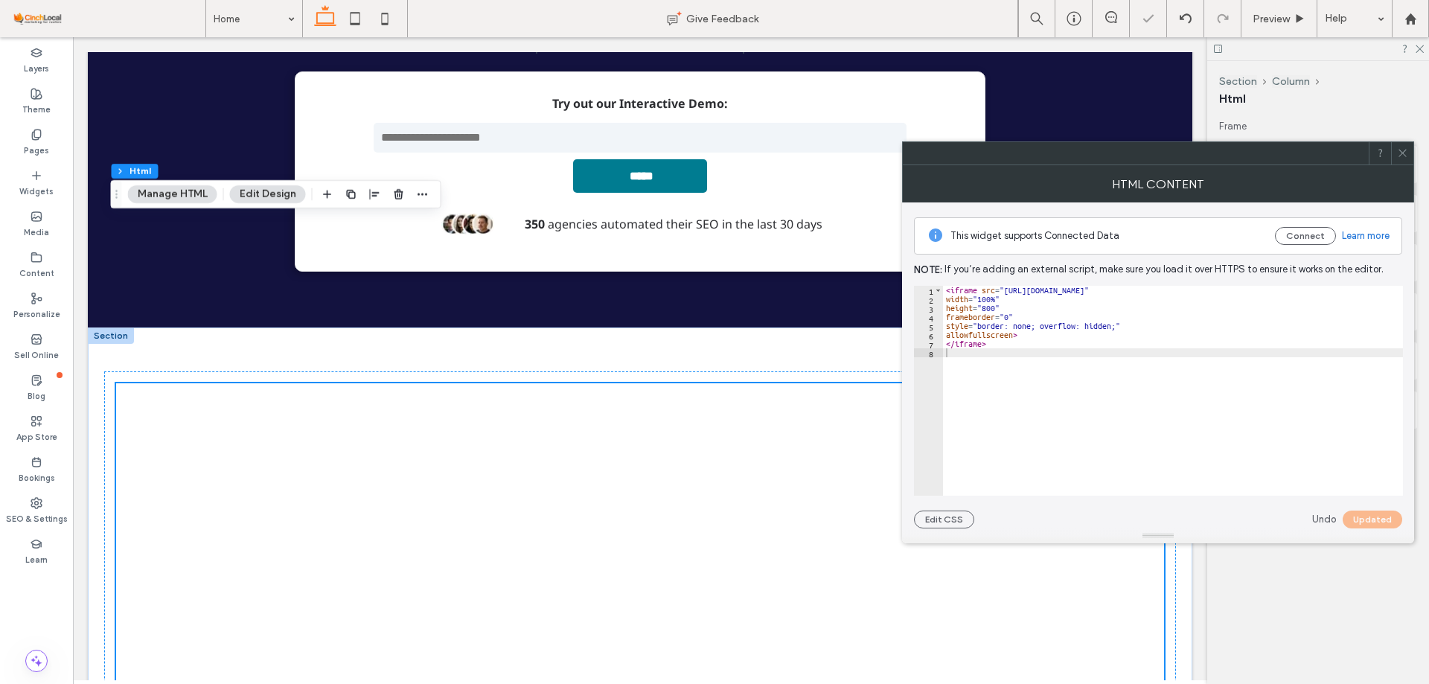
scroll to position [6506, 0]
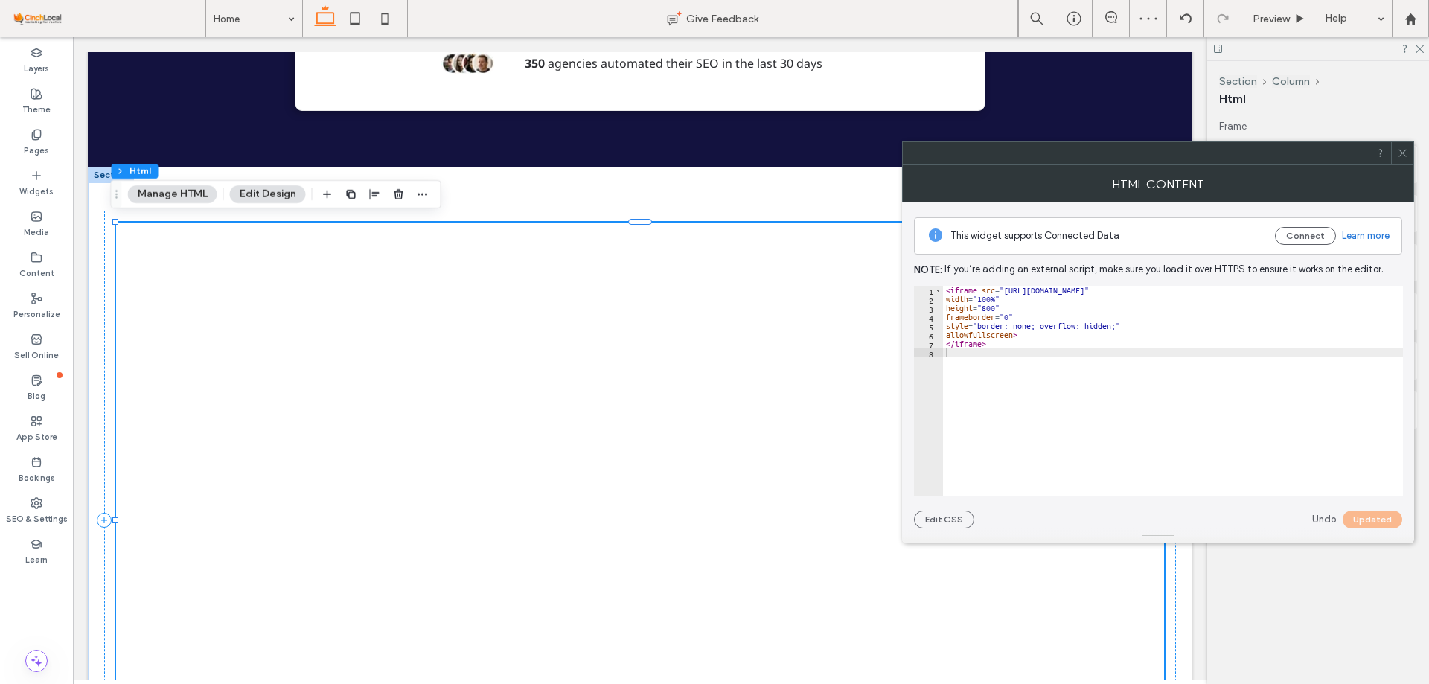
click at [1402, 155] on icon at bounding box center [1402, 152] width 11 height 11
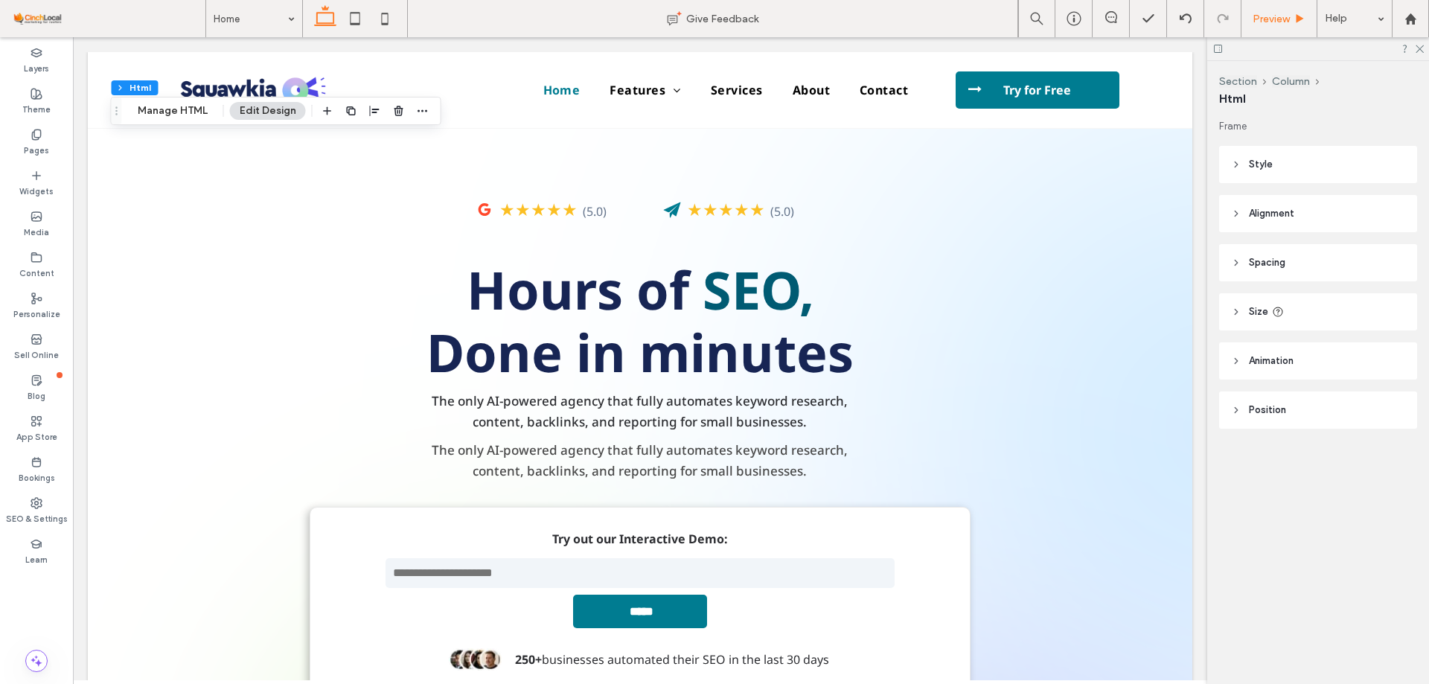
click at [1272, 19] on span "Preview" at bounding box center [1271, 19] width 37 height 13
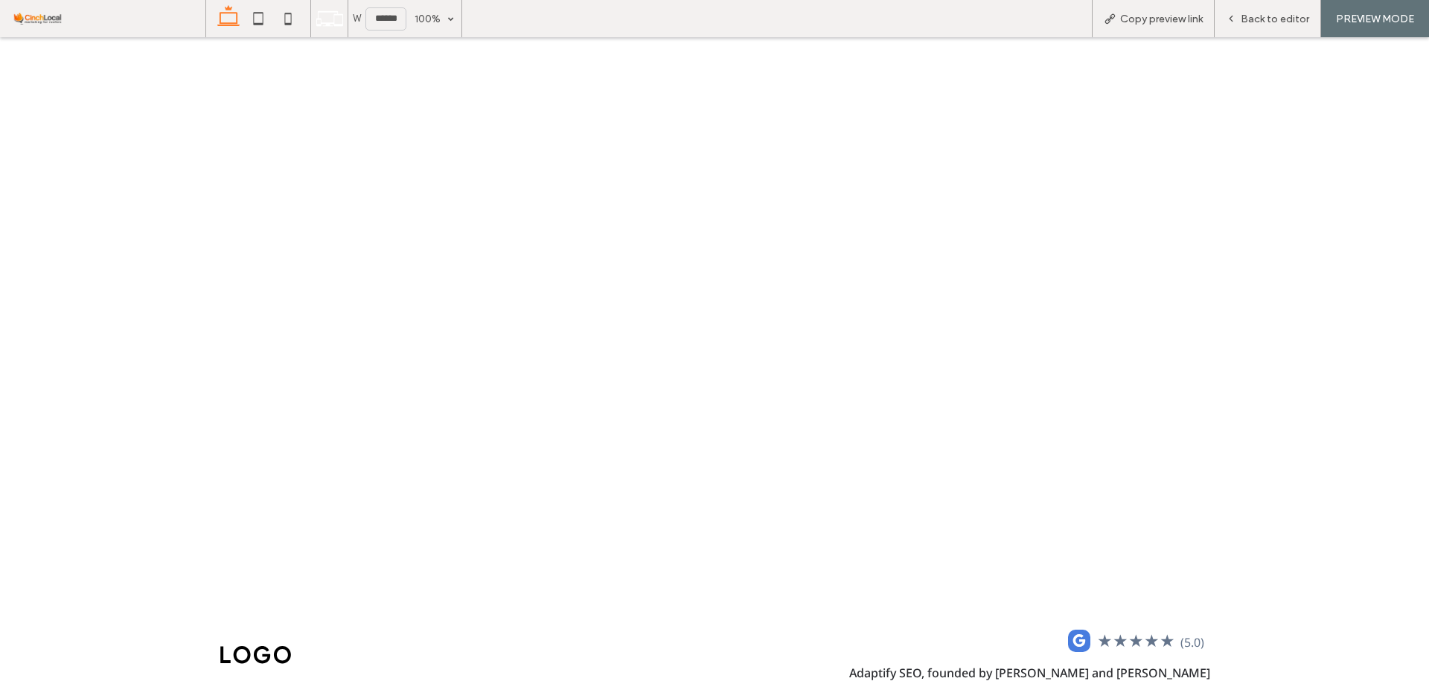
scroll to position [6914, 0]
click at [1269, 20] on span "Back to editor" at bounding box center [1275, 19] width 68 height 13
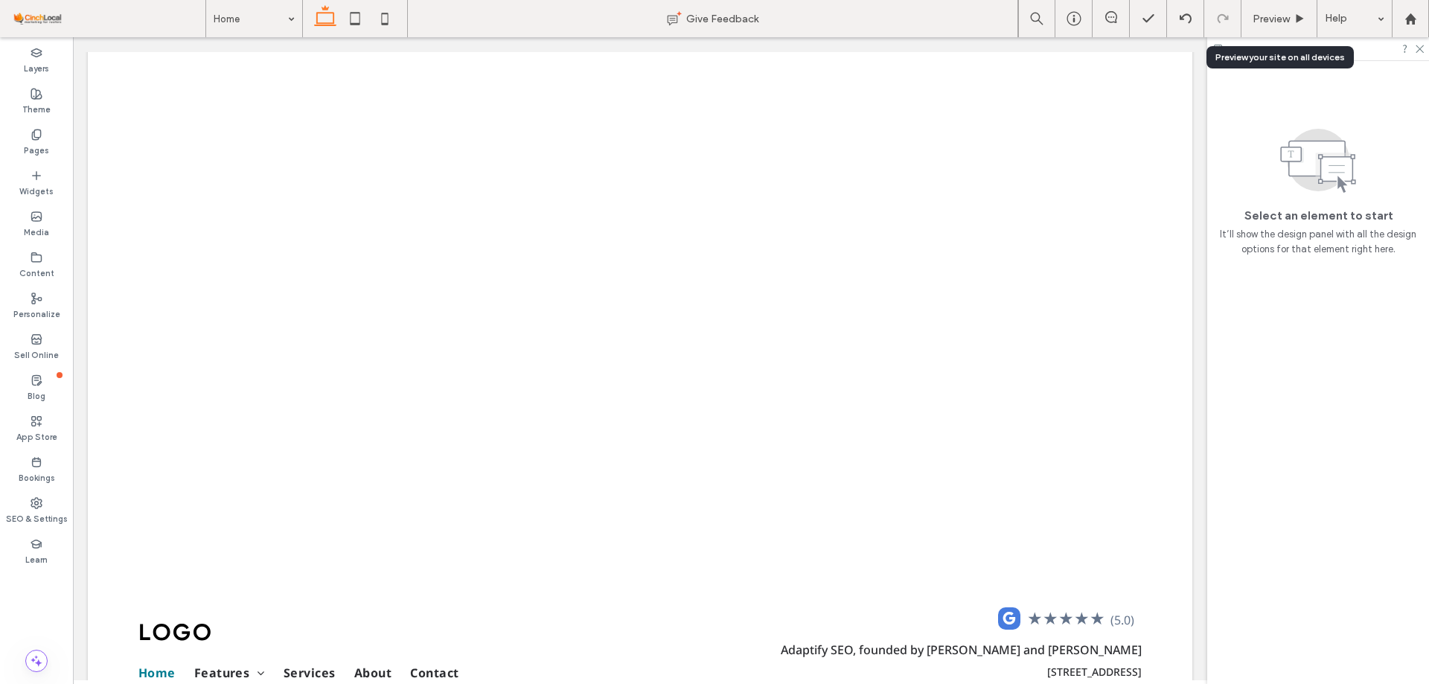
scroll to position [6813, 0]
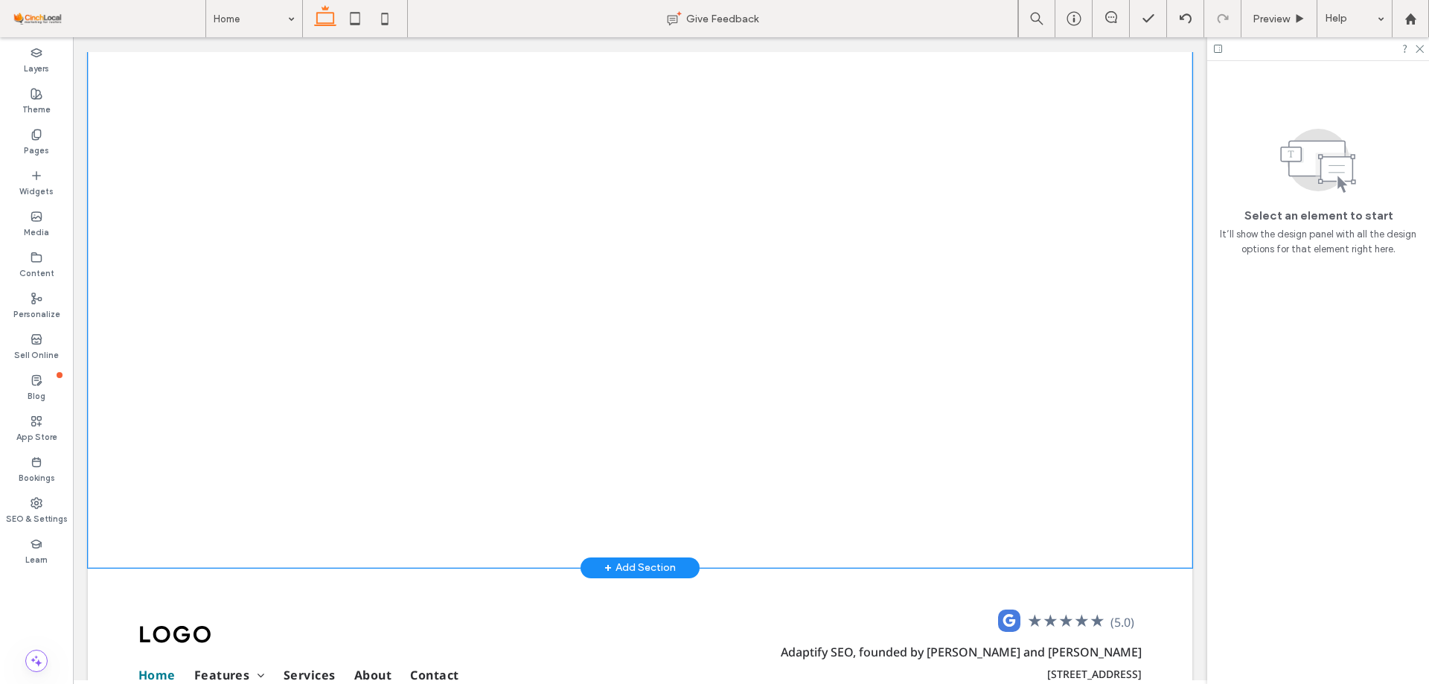
click at [1172, 117] on div at bounding box center [640, 214] width 1105 height 708
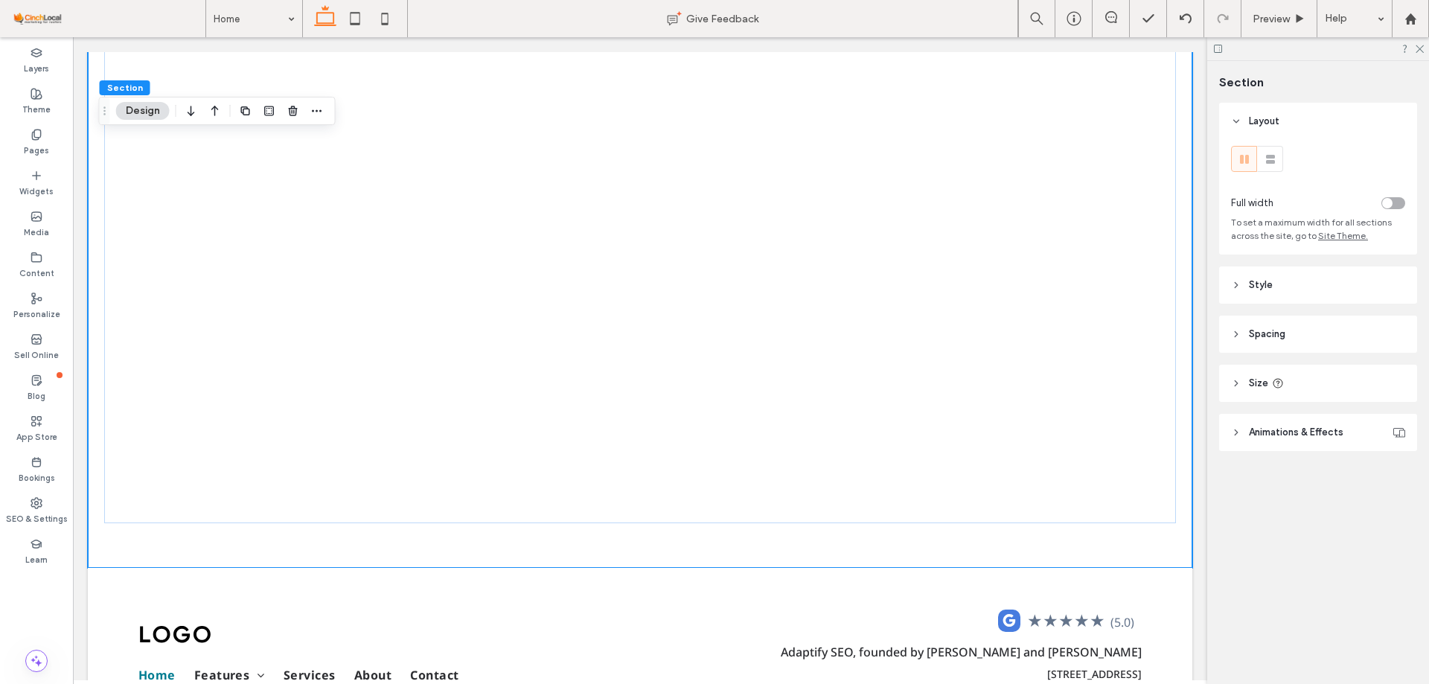
click at [1400, 205] on div "toggle" at bounding box center [1394, 203] width 24 height 12
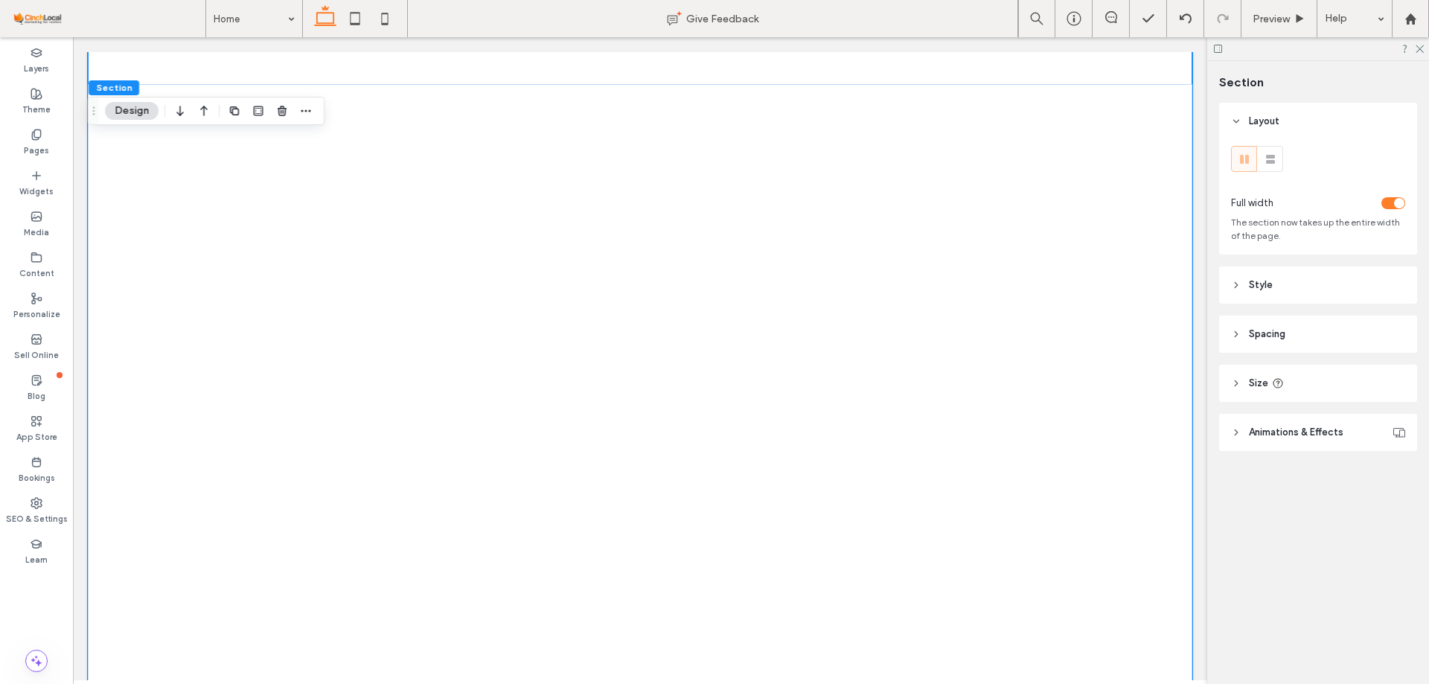
scroll to position [6589, 0]
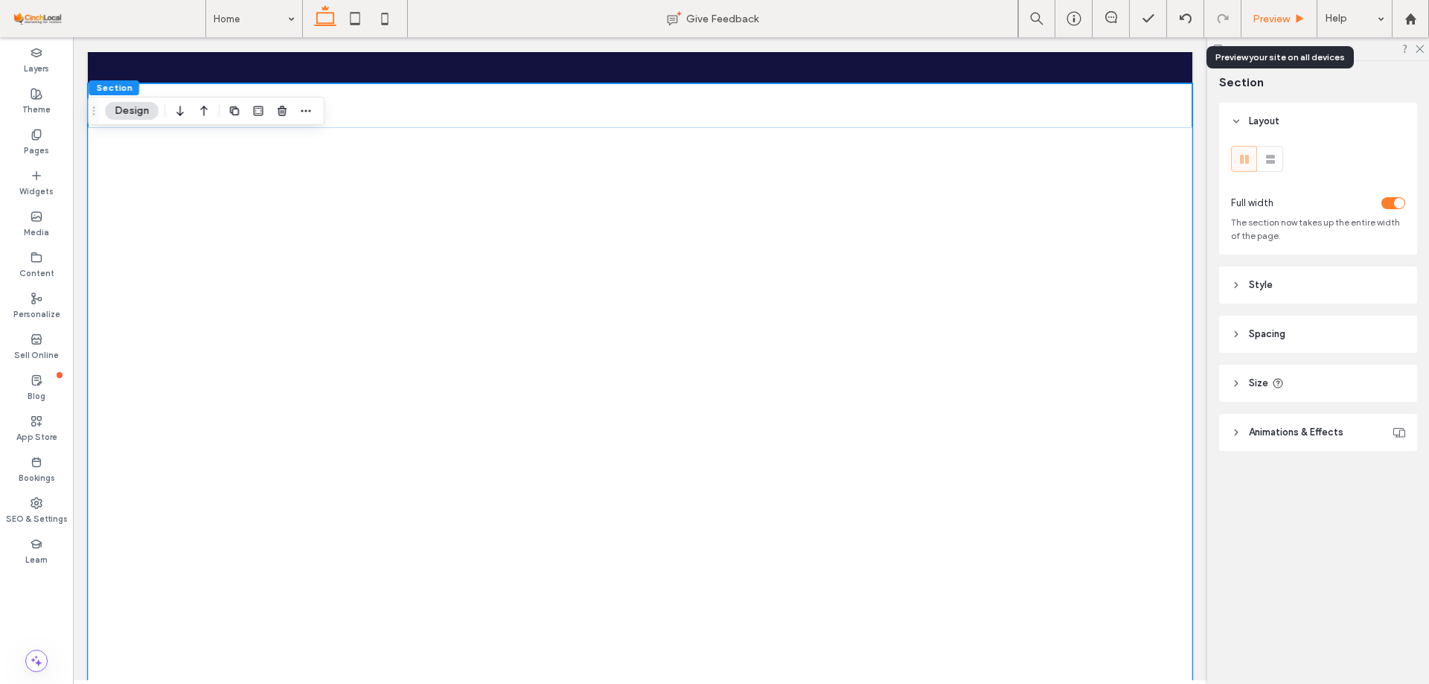
click at [1260, 24] on span "Preview" at bounding box center [1271, 19] width 37 height 13
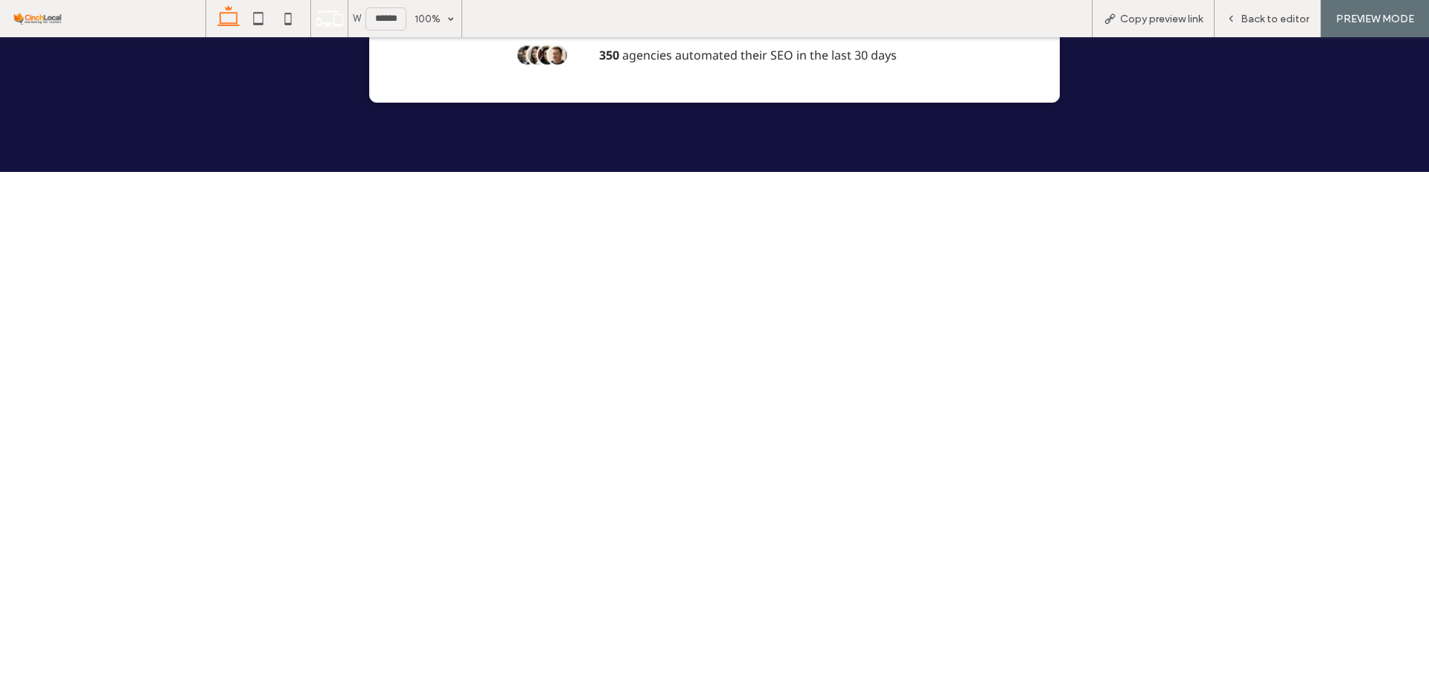
scroll to position [6652, 0]
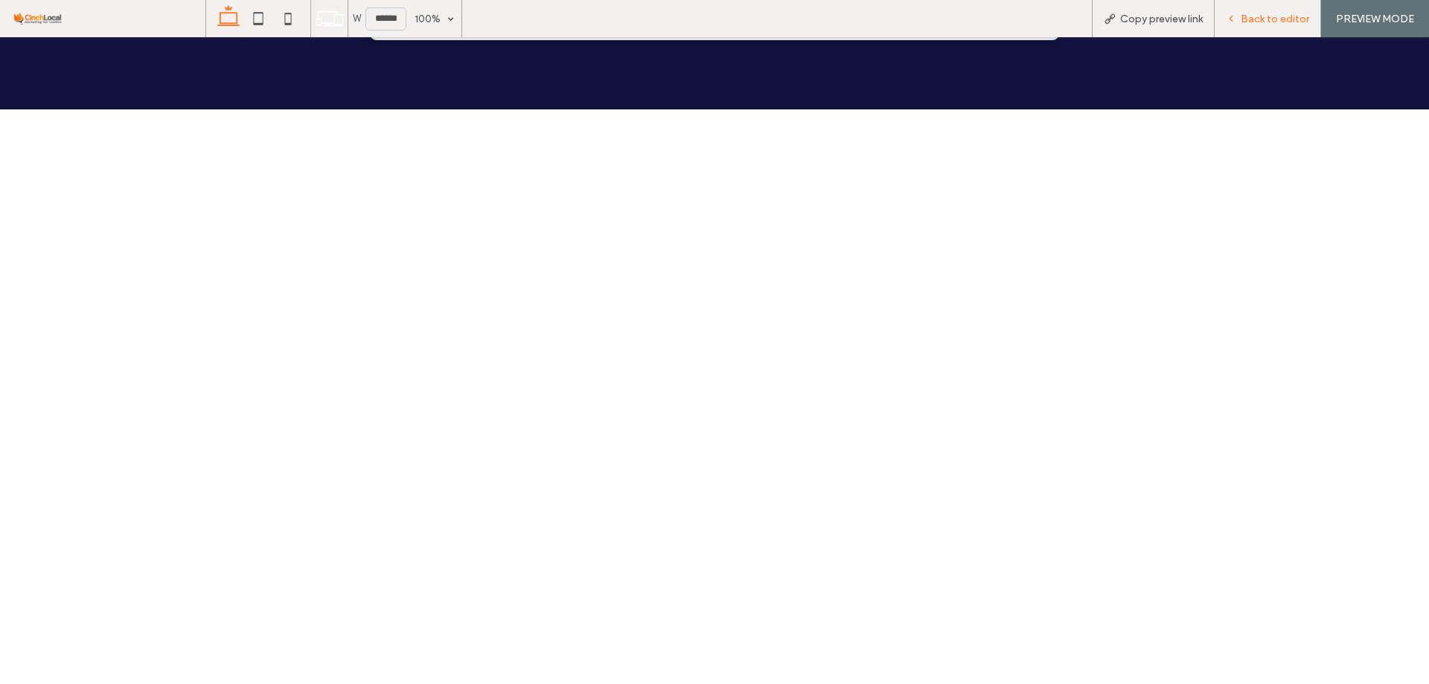
click at [1258, 16] on span "Back to editor" at bounding box center [1275, 19] width 68 height 13
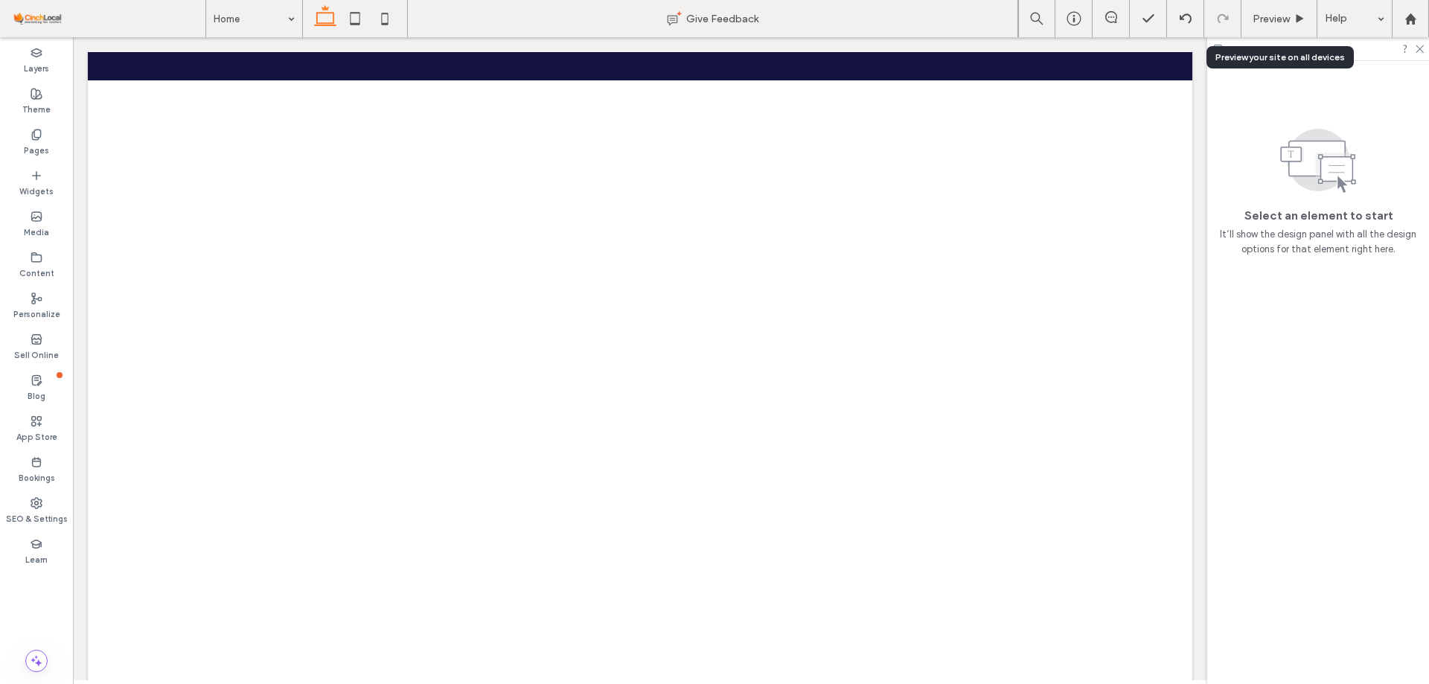
scroll to position [6589, 0]
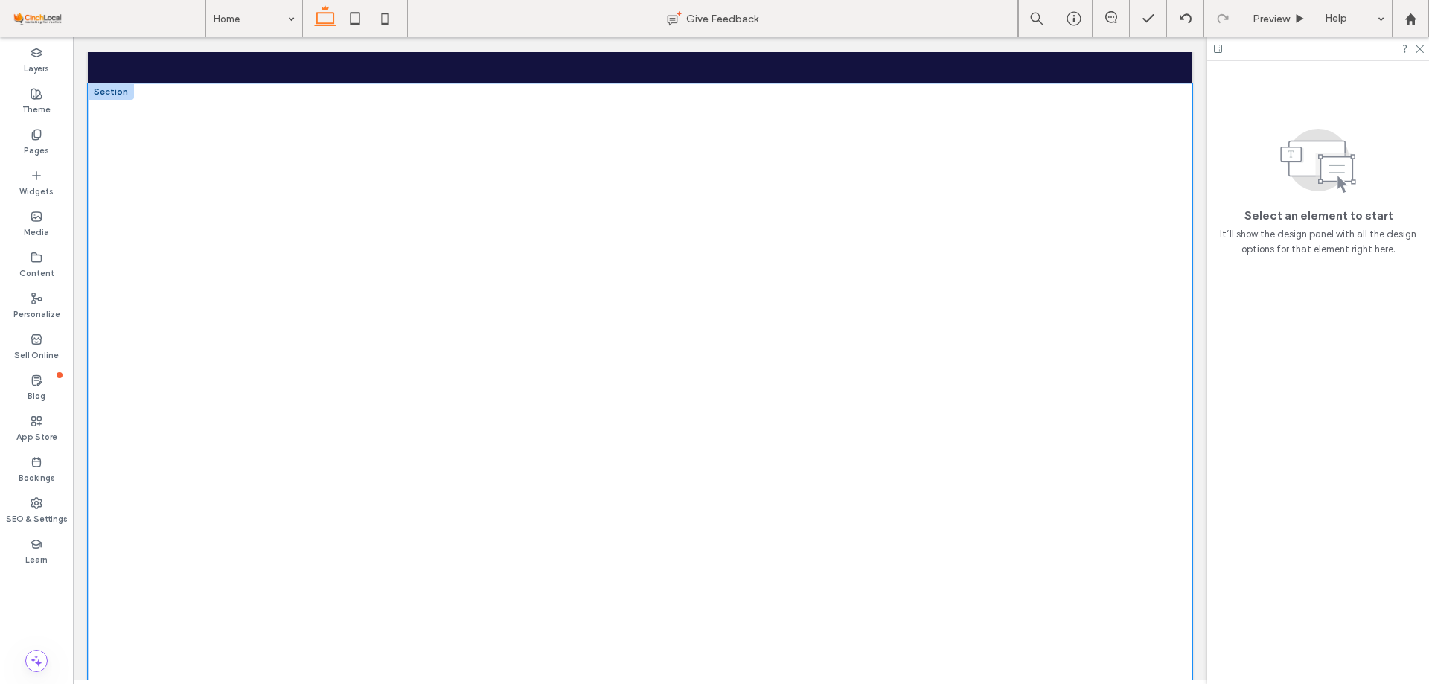
click at [1132, 110] on div at bounding box center [640, 437] width 1105 height 708
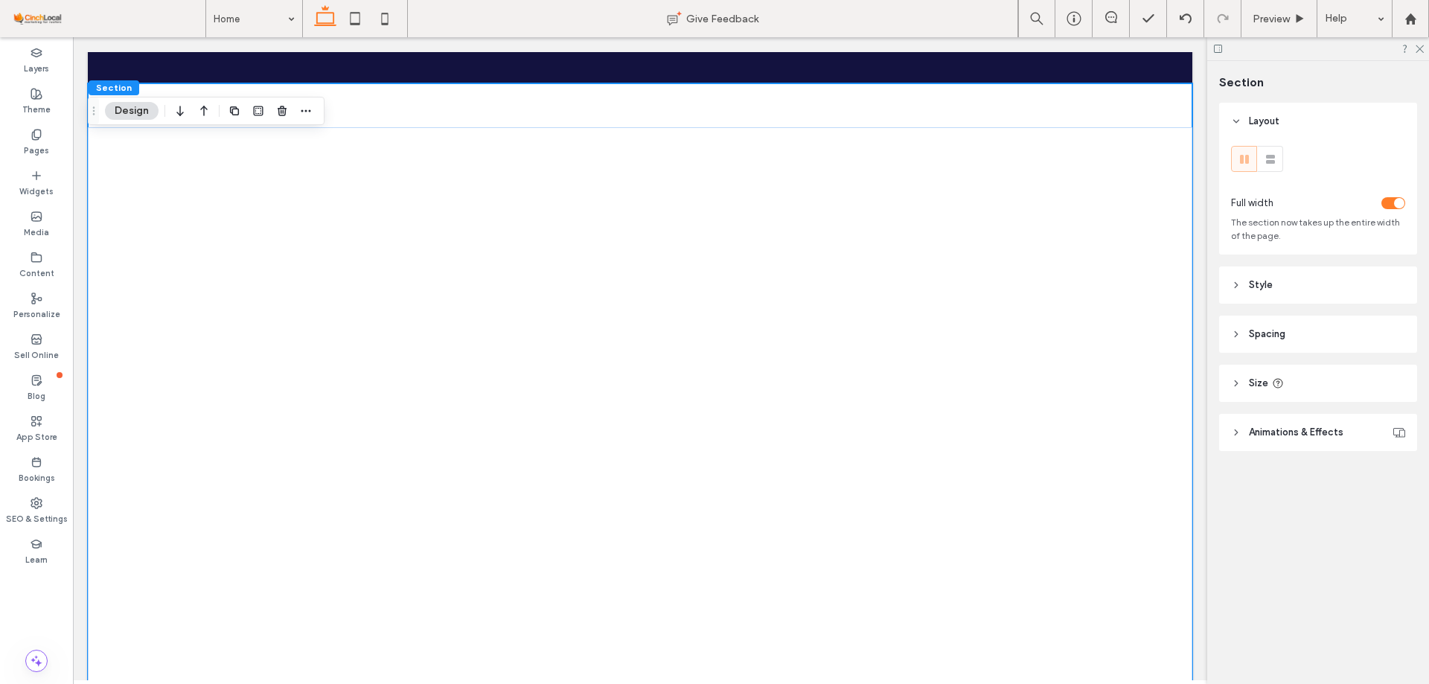
click at [1262, 344] on header "Spacing" at bounding box center [1318, 334] width 198 height 37
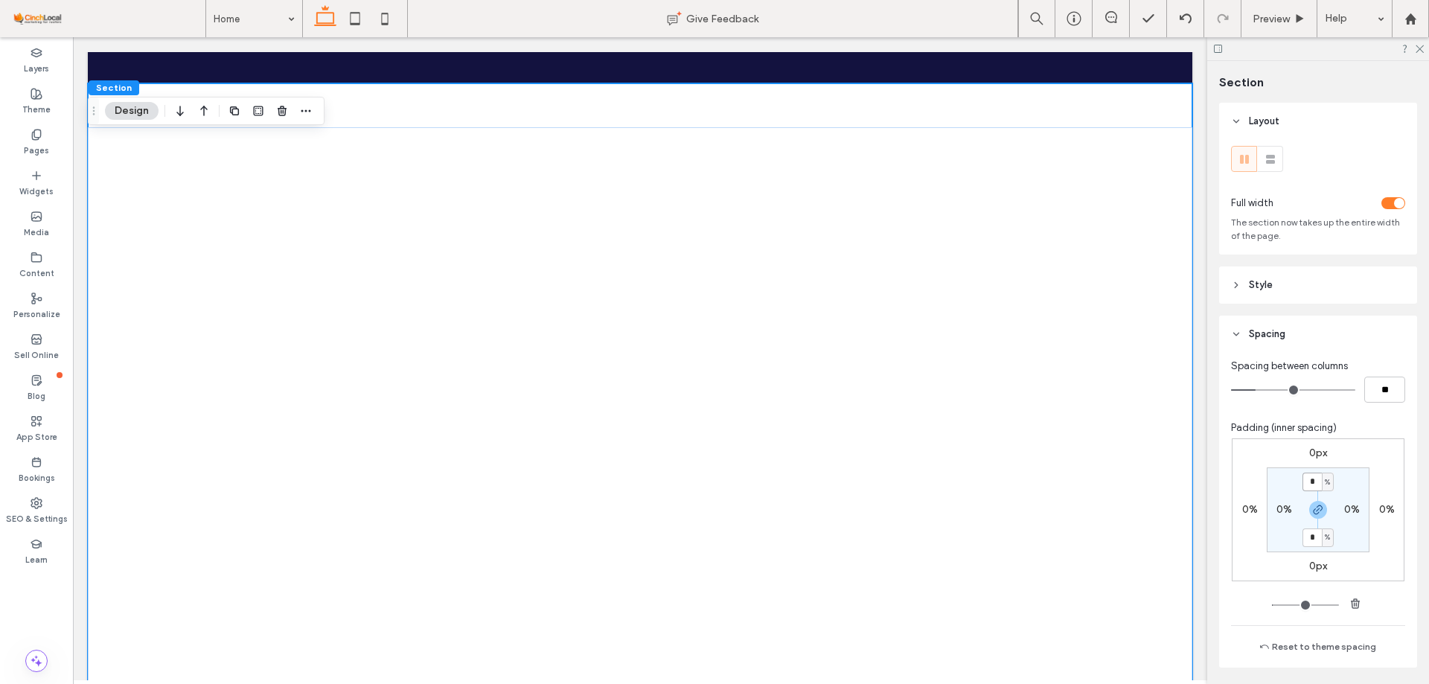
click at [1311, 489] on input "*" at bounding box center [1312, 482] width 19 height 19
type input "*"
click at [1176, 134] on div at bounding box center [640, 392] width 1105 height 619
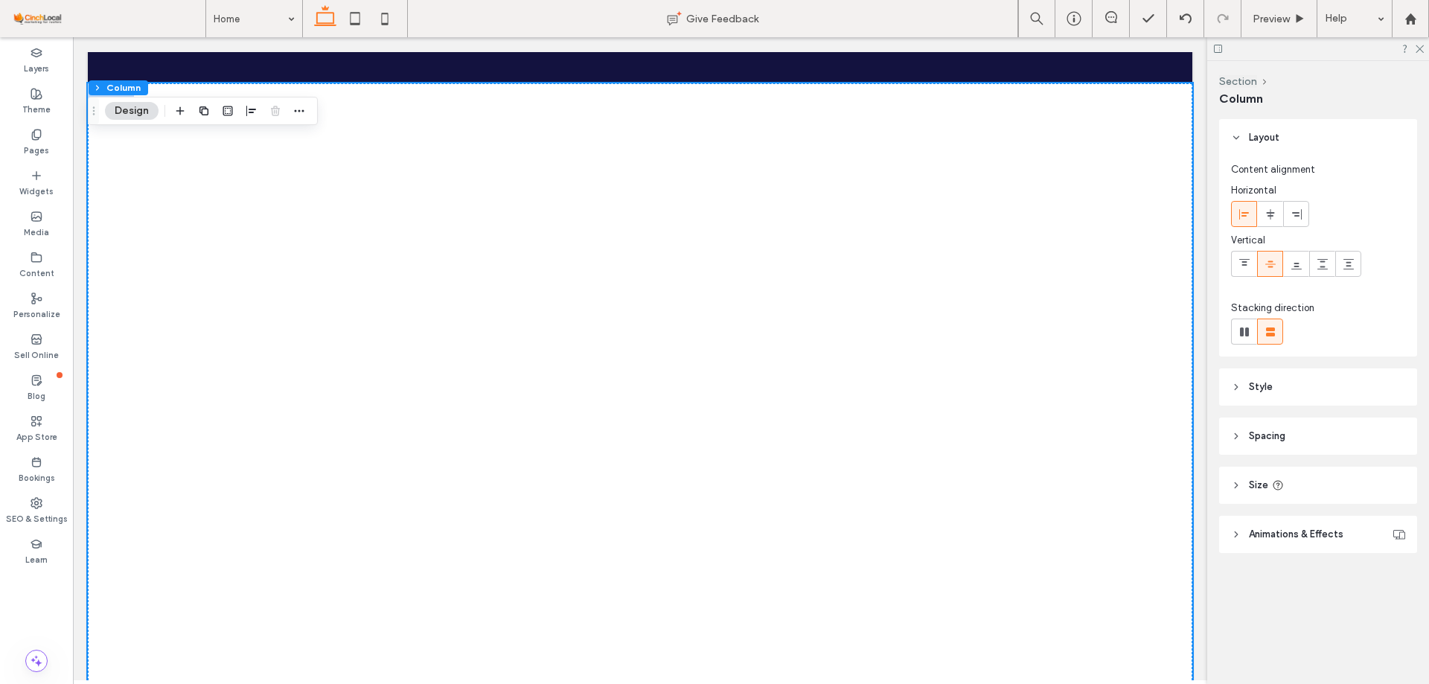
click at [1268, 388] on span "Style" at bounding box center [1261, 387] width 24 height 15
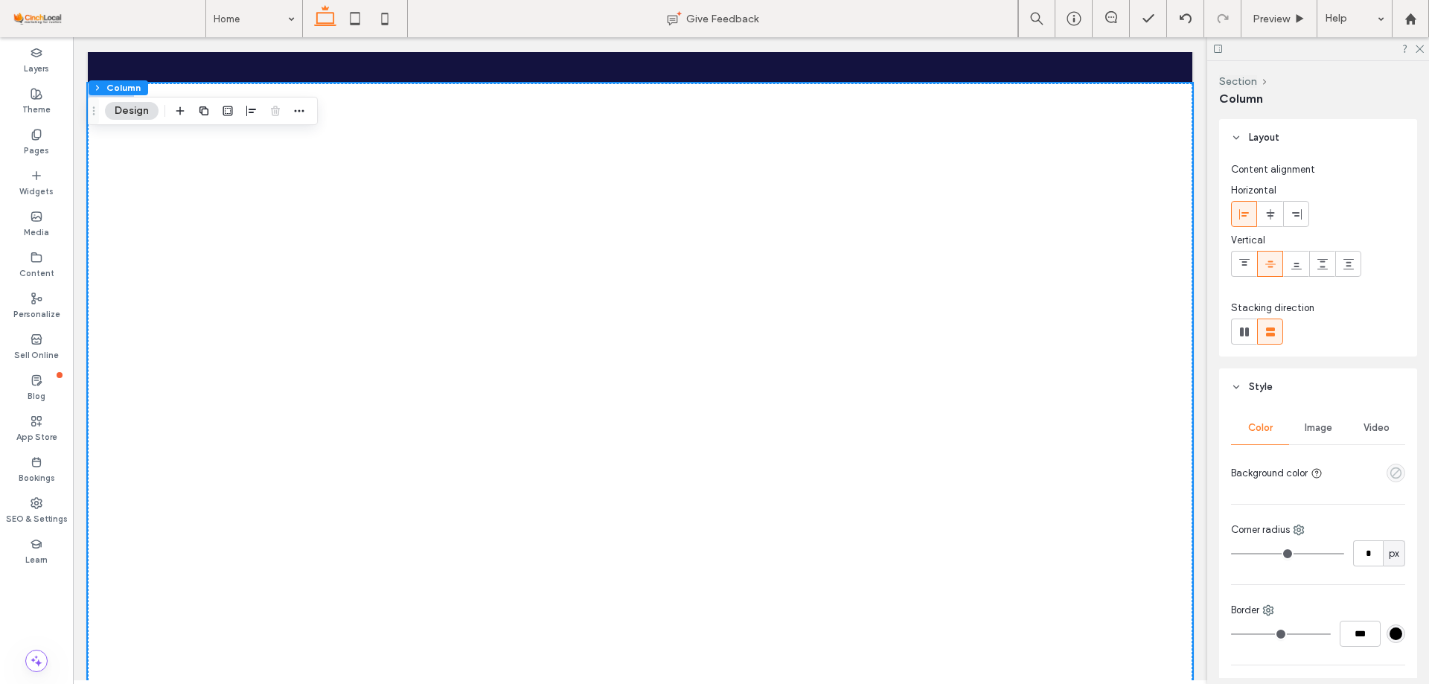
click at [1393, 467] on icon "empty color" at bounding box center [1396, 473] width 13 height 13
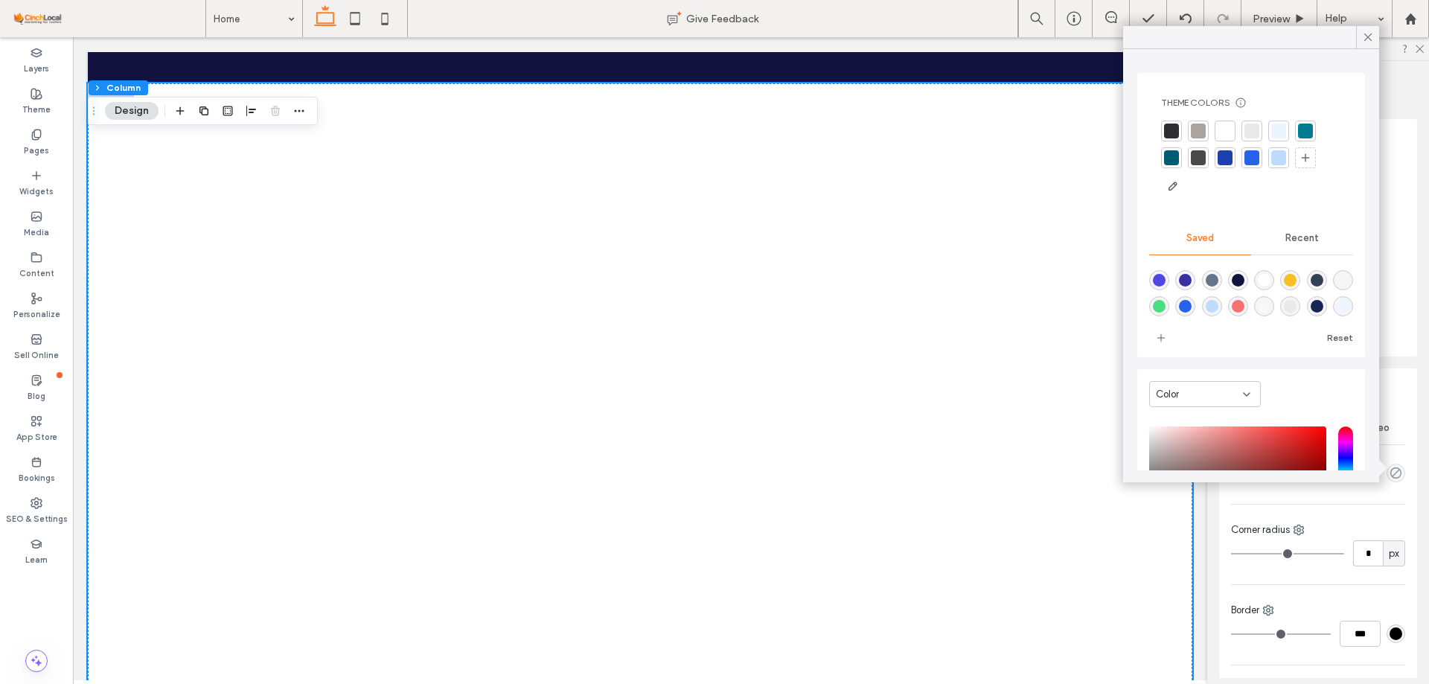
click at [1271, 308] on div "linear-gradient(0deg,rgba(248,250,252,1) 0%,rgba(0,0,0,0) 100%)" at bounding box center [1264, 306] width 13 height 13
type input "*******"
type input "***"
type input "****"
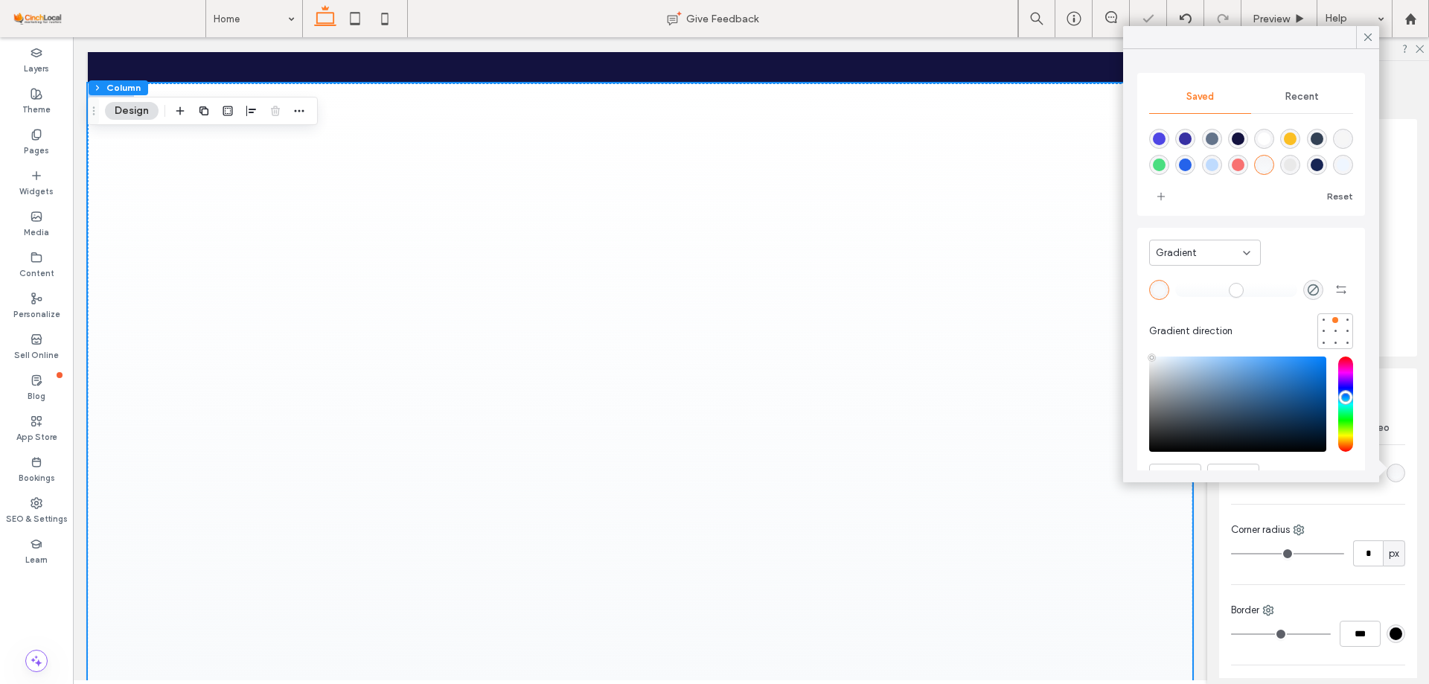
click at [1297, 162] on div "rgba(233,233,233,1)" at bounding box center [1290, 165] width 13 height 13
type input "*******"
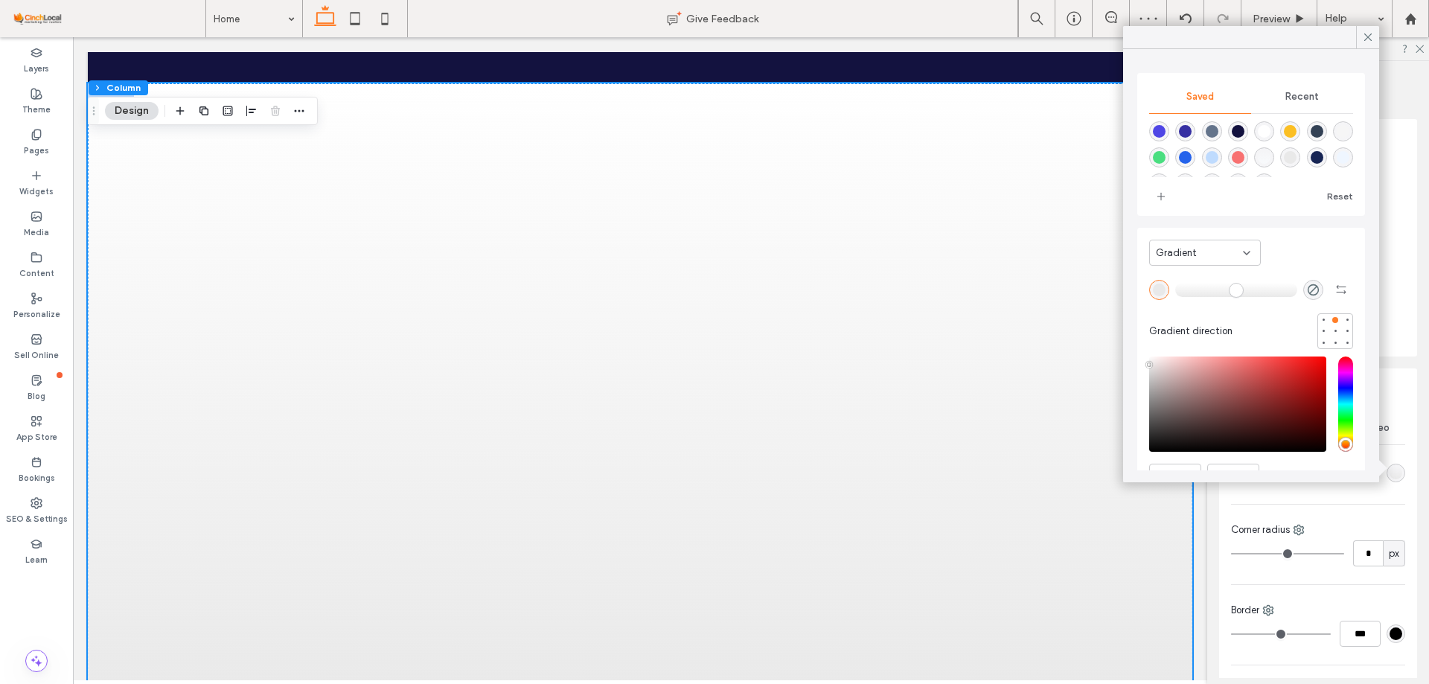
scroll to position [0, 0]
click at [1180, 255] on span "Gradient" at bounding box center [1176, 253] width 41 height 15
click at [1190, 275] on div "Color" at bounding box center [1205, 279] width 110 height 26
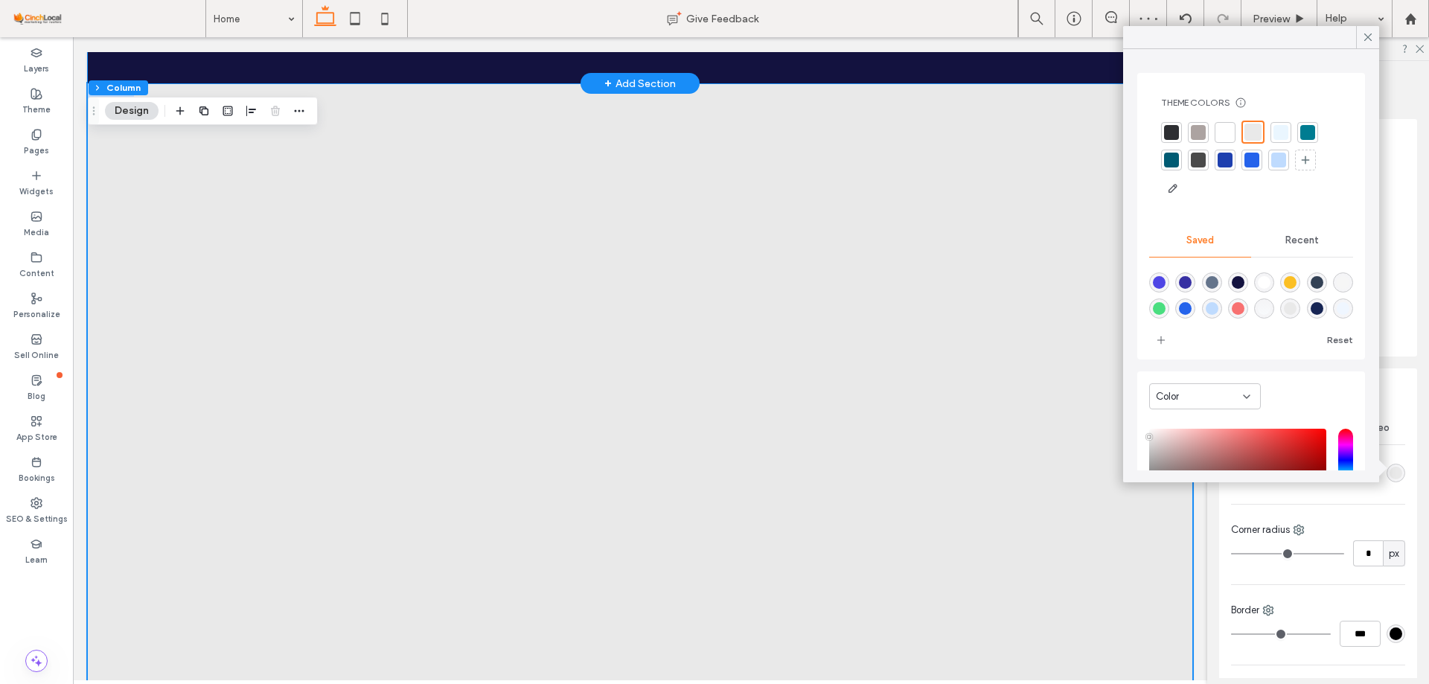
drag, startPoint x: 1090, startPoint y: 70, endPoint x: 1321, endPoint y: 77, distance: 230.9
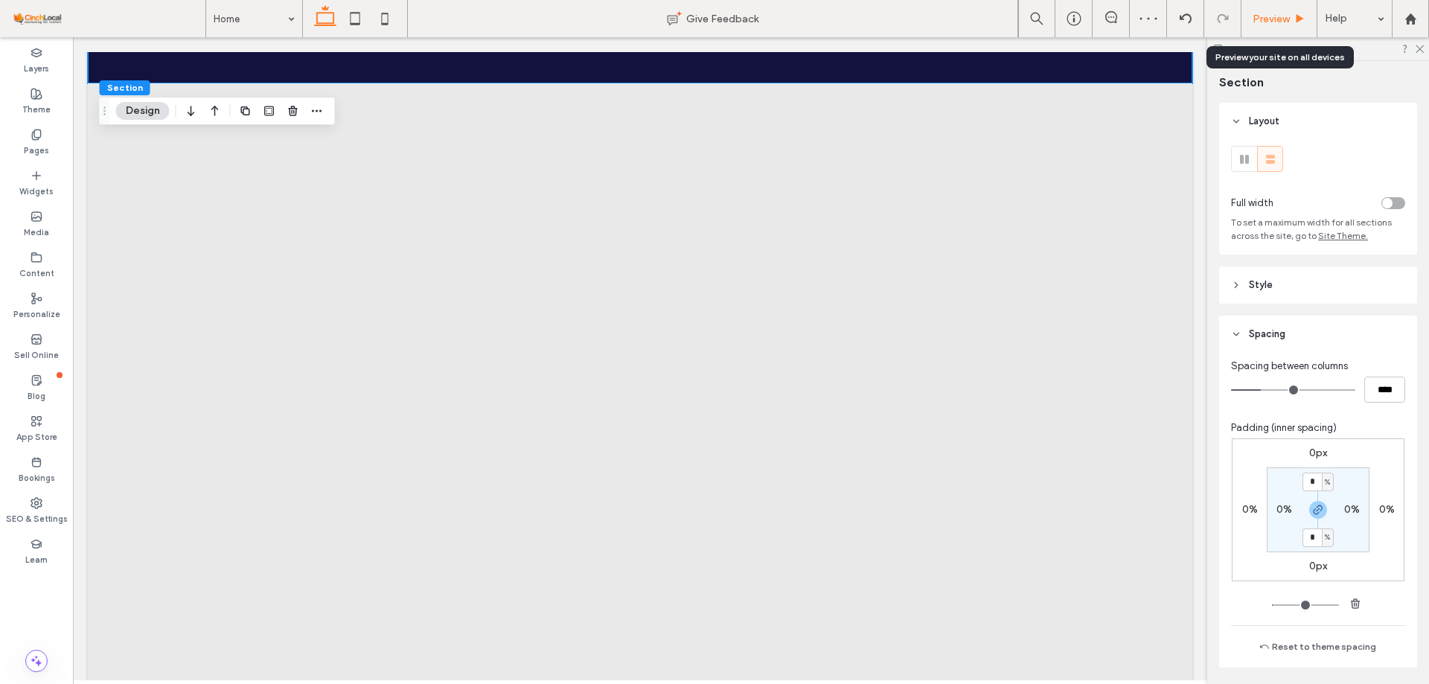
click at [1269, 20] on span "Preview" at bounding box center [1271, 19] width 37 height 13
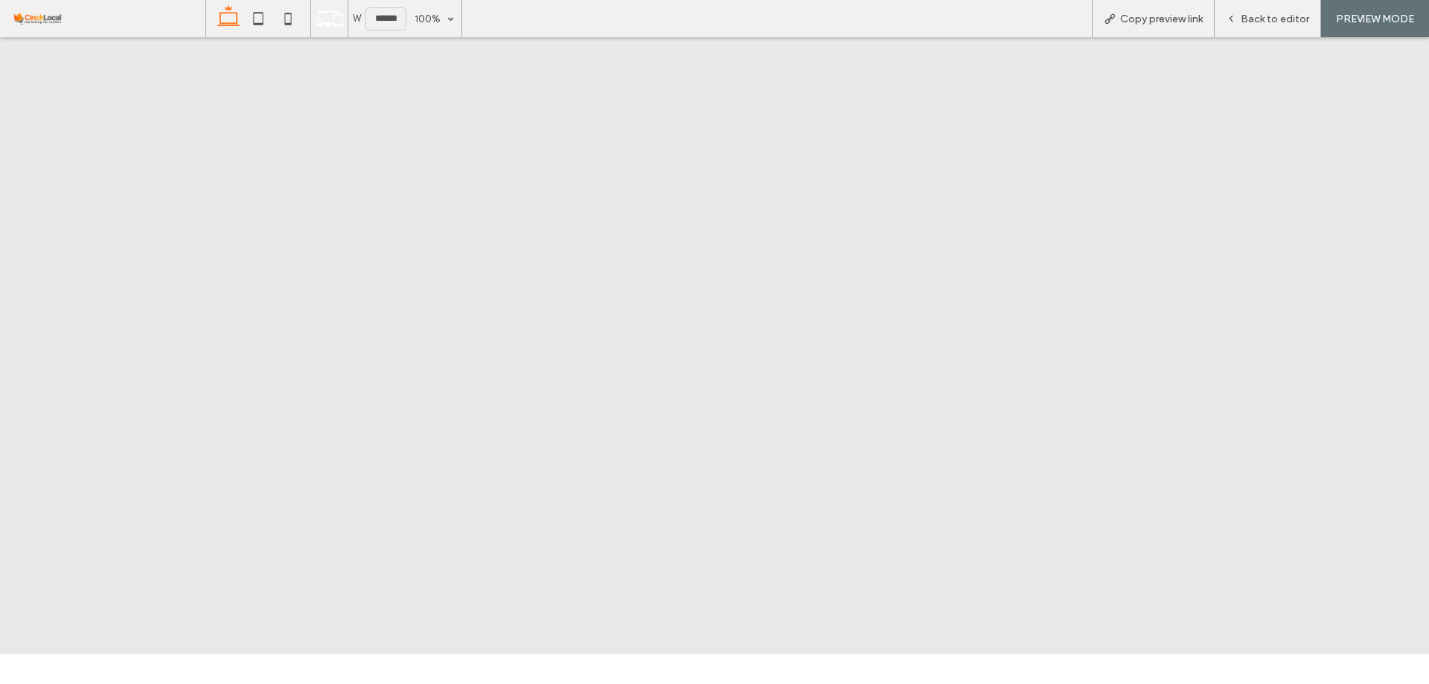
scroll to position [6652, 0]
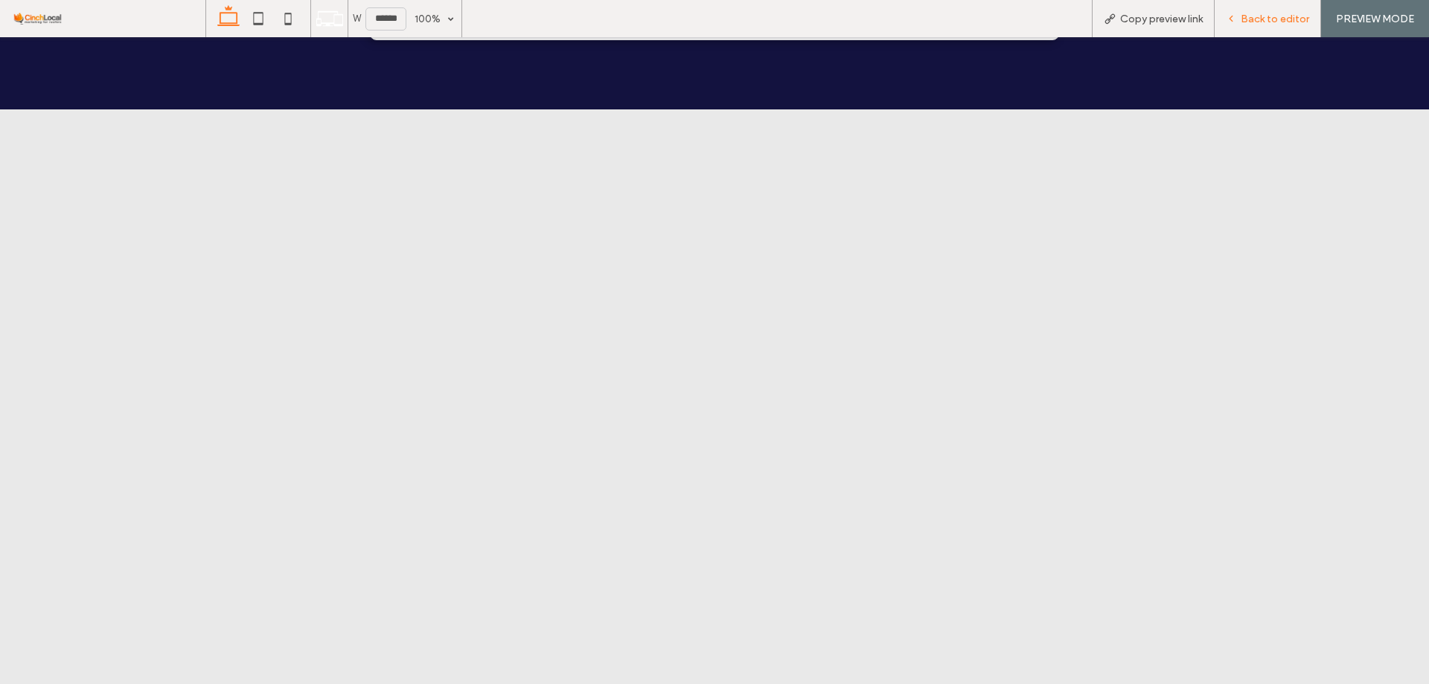
click at [1292, 28] on div "Back to editor" at bounding box center [1268, 18] width 106 height 37
click at [1271, 20] on span "Back to editor" at bounding box center [1275, 19] width 68 height 13
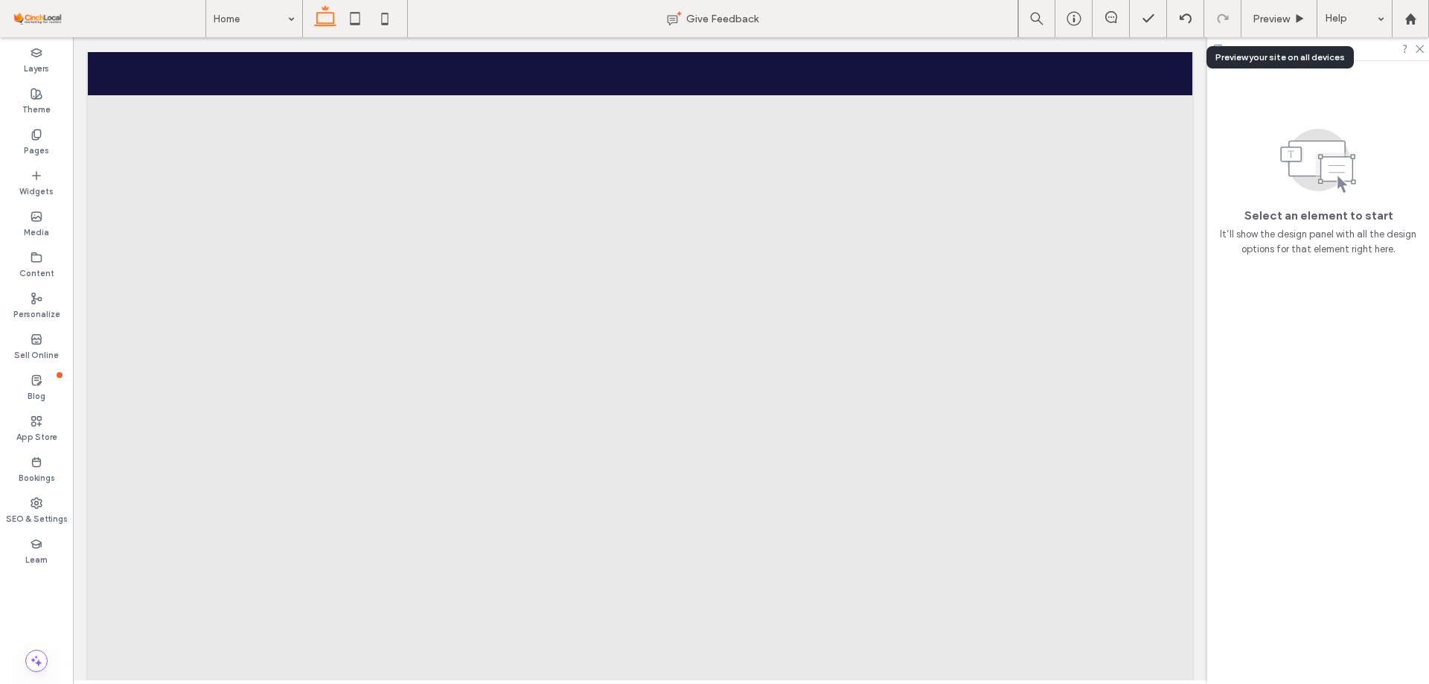
scroll to position [6577, 0]
